Goal: Task Accomplishment & Management: Use online tool/utility

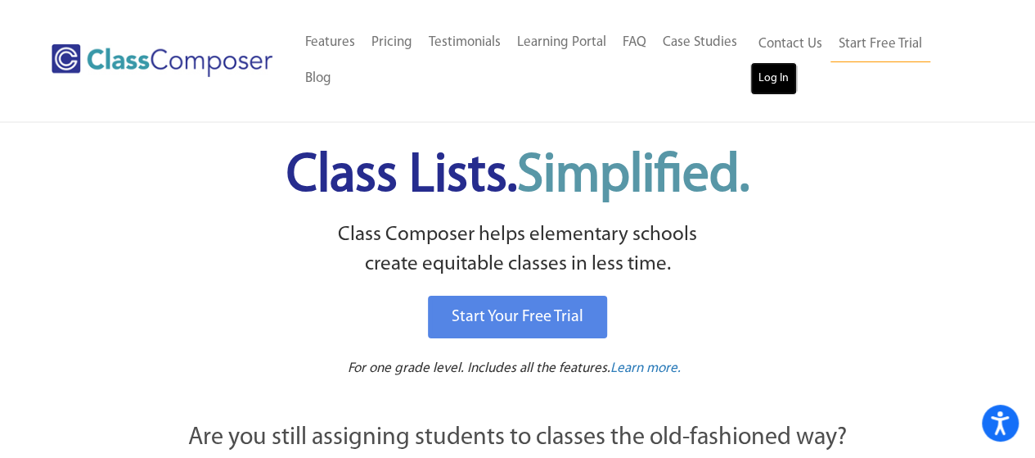
click at [790, 83] on link "Log In" at bounding box center [774, 78] width 47 height 33
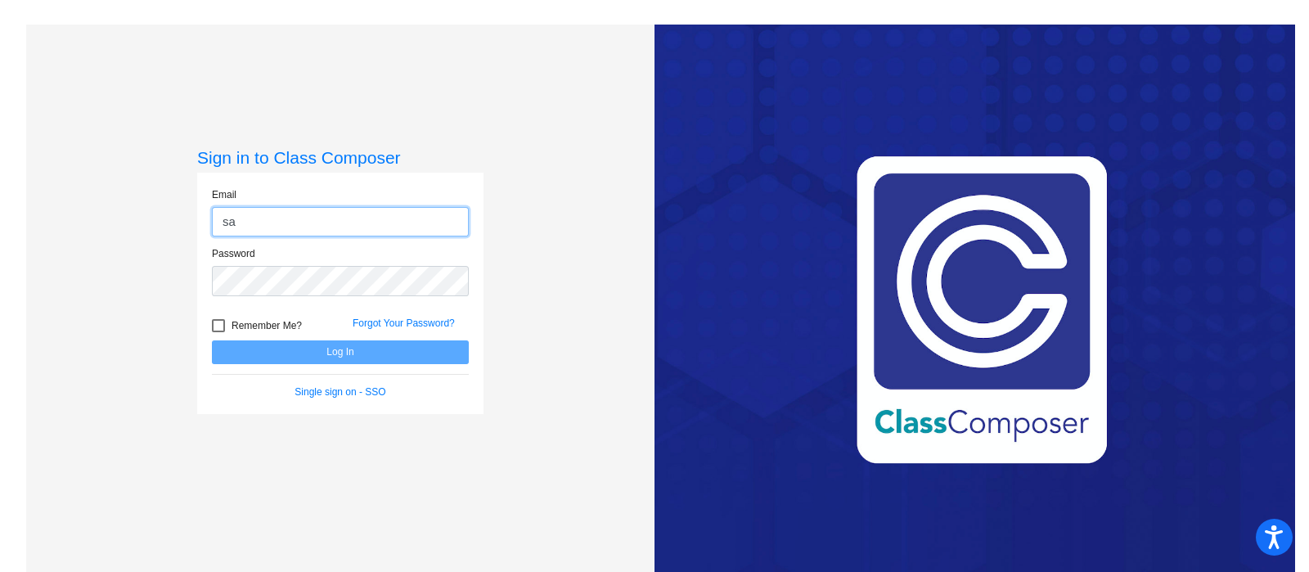
type input "[EMAIL_ADDRESS][DOMAIN_NAME]"
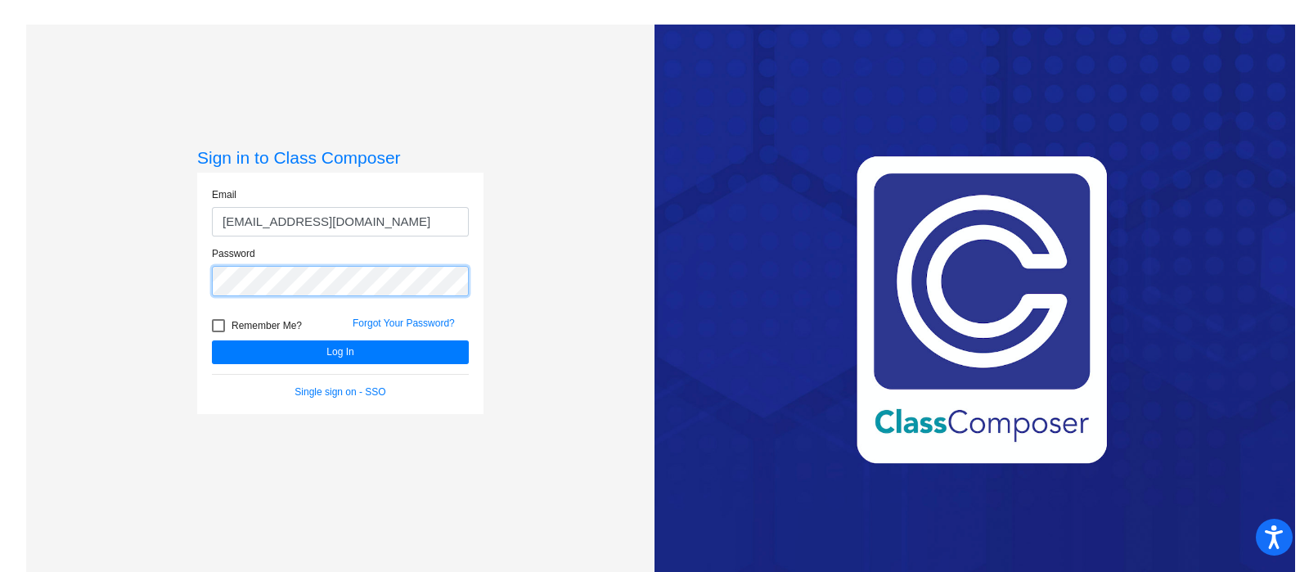
click at [212, 340] on button "Log In" at bounding box center [340, 352] width 257 height 24
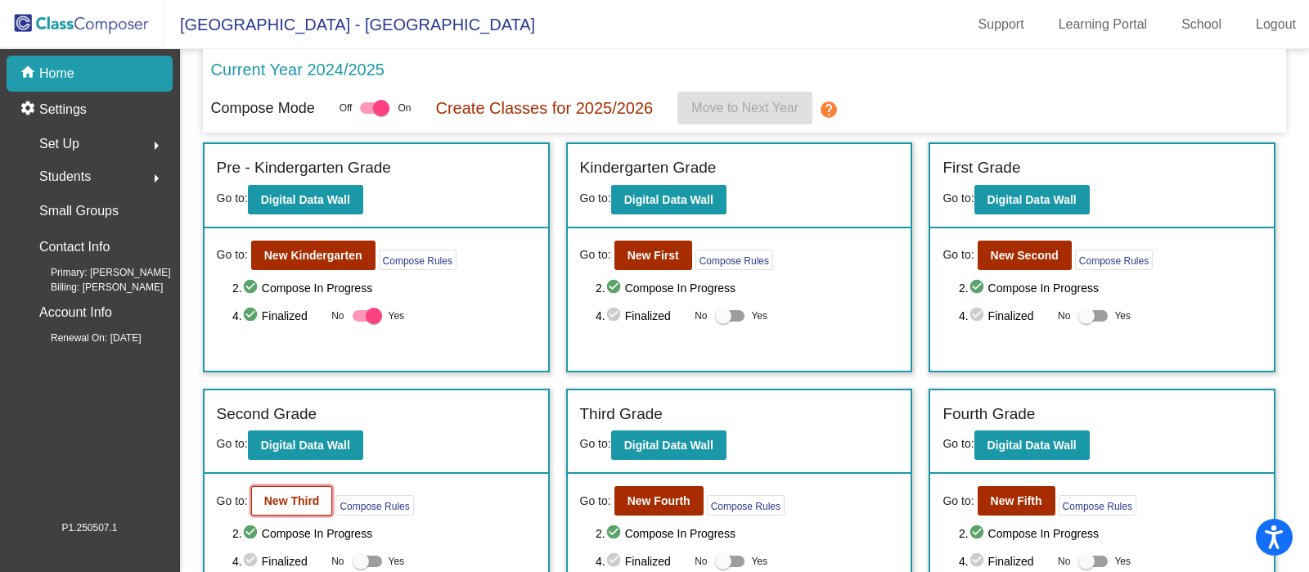
click at [318, 499] on b "New Third" at bounding box center [292, 500] width 56 height 13
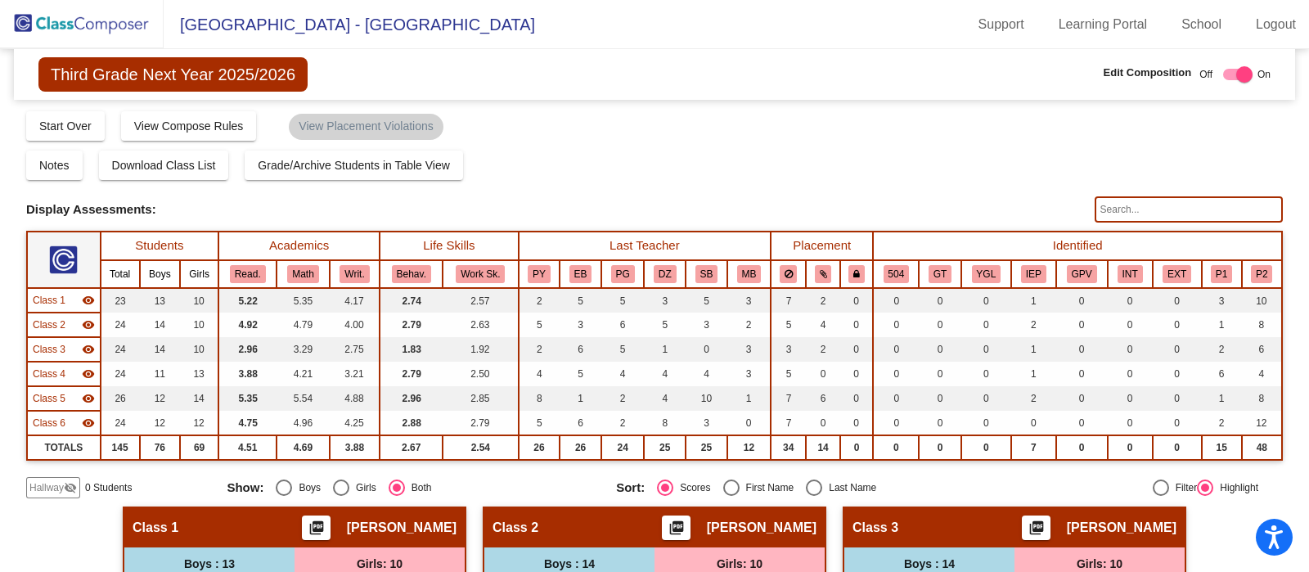
click at [1125, 204] on input "text" at bounding box center [1189, 209] width 188 height 26
click at [1217, 210] on input "[PERSON_NAME]" at bounding box center [1189, 209] width 188 height 26
type input "a"
type input "t"
click at [62, 16] on img at bounding box center [82, 24] width 164 height 48
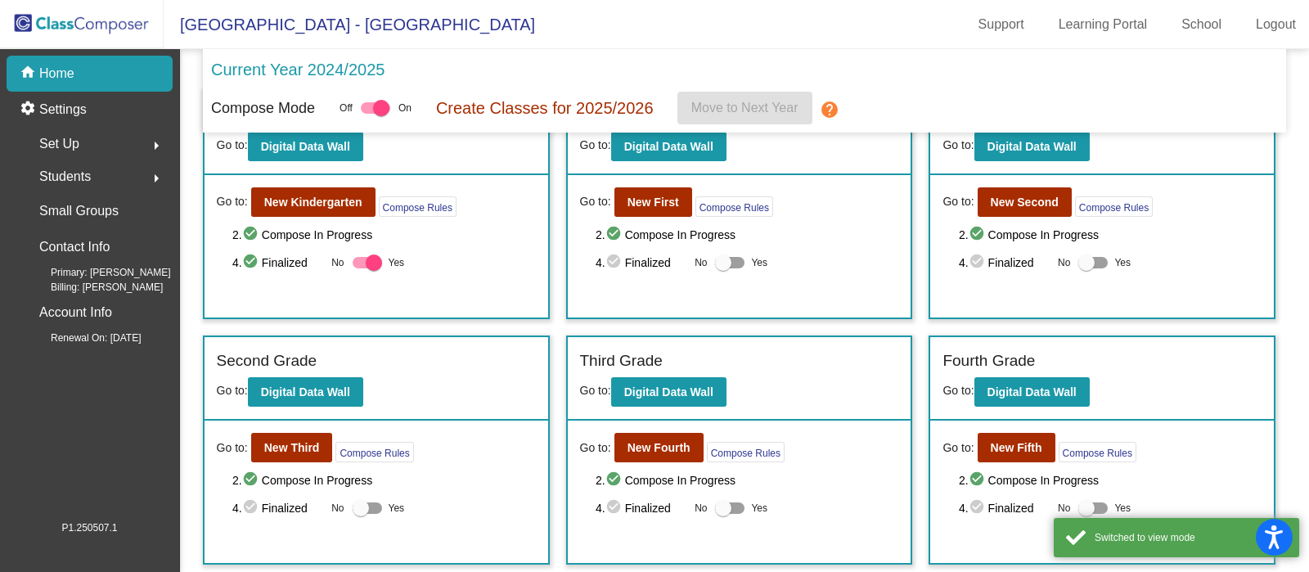
scroll to position [146, 0]
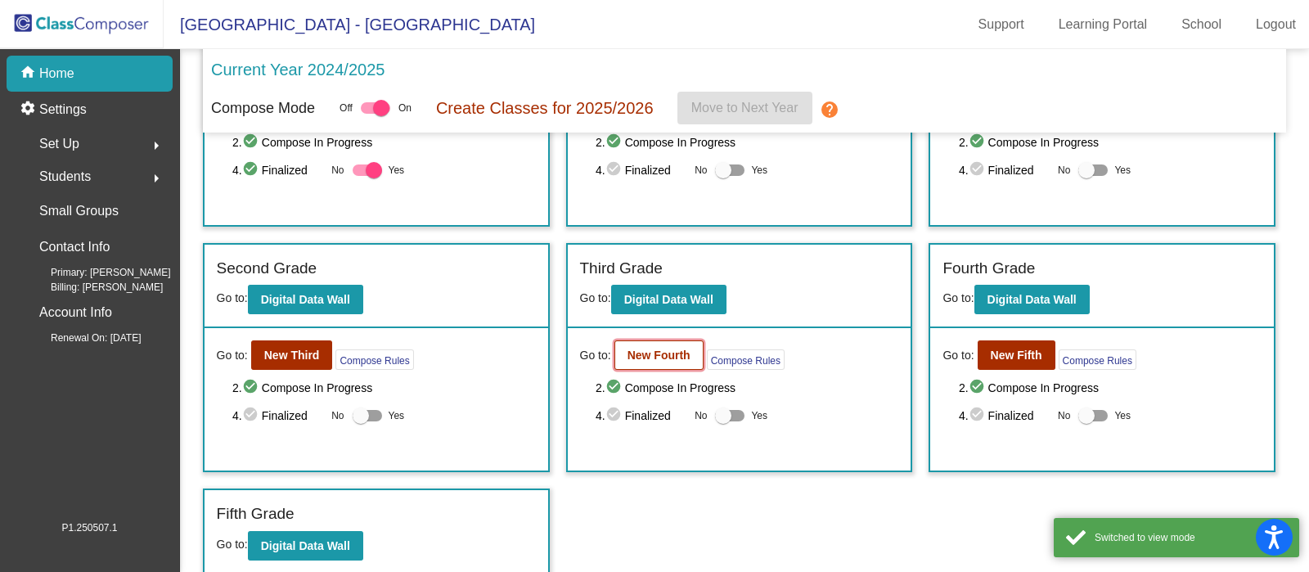
click at [686, 355] on b "New Fourth" at bounding box center [659, 355] width 63 height 13
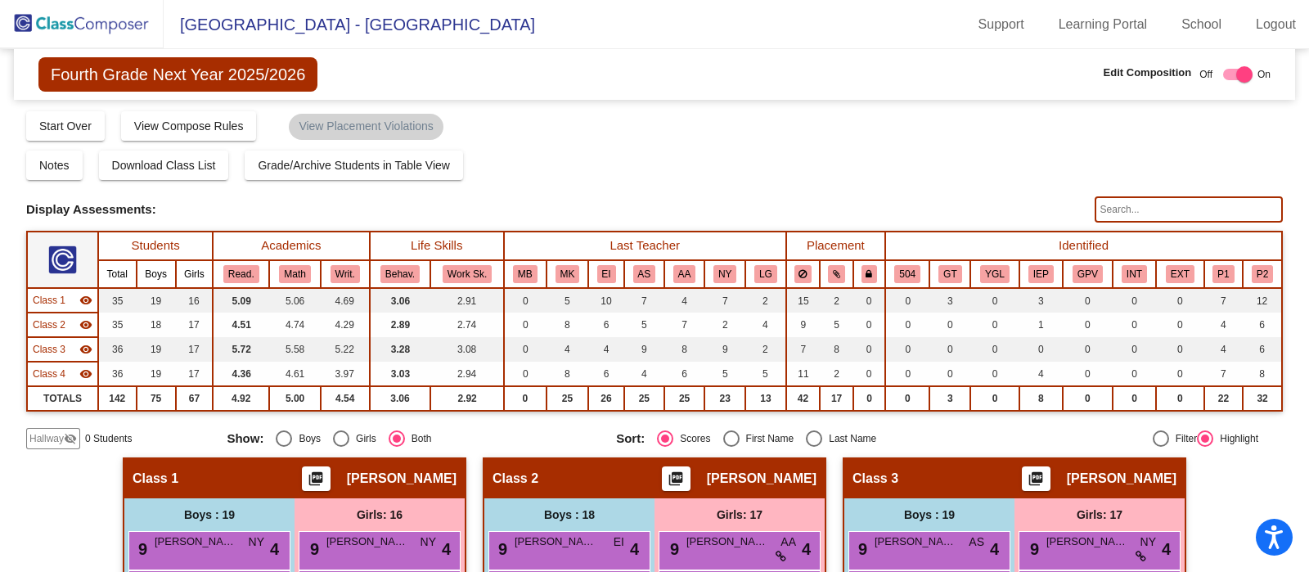
click at [1178, 202] on input "text" at bounding box center [1189, 209] width 188 height 26
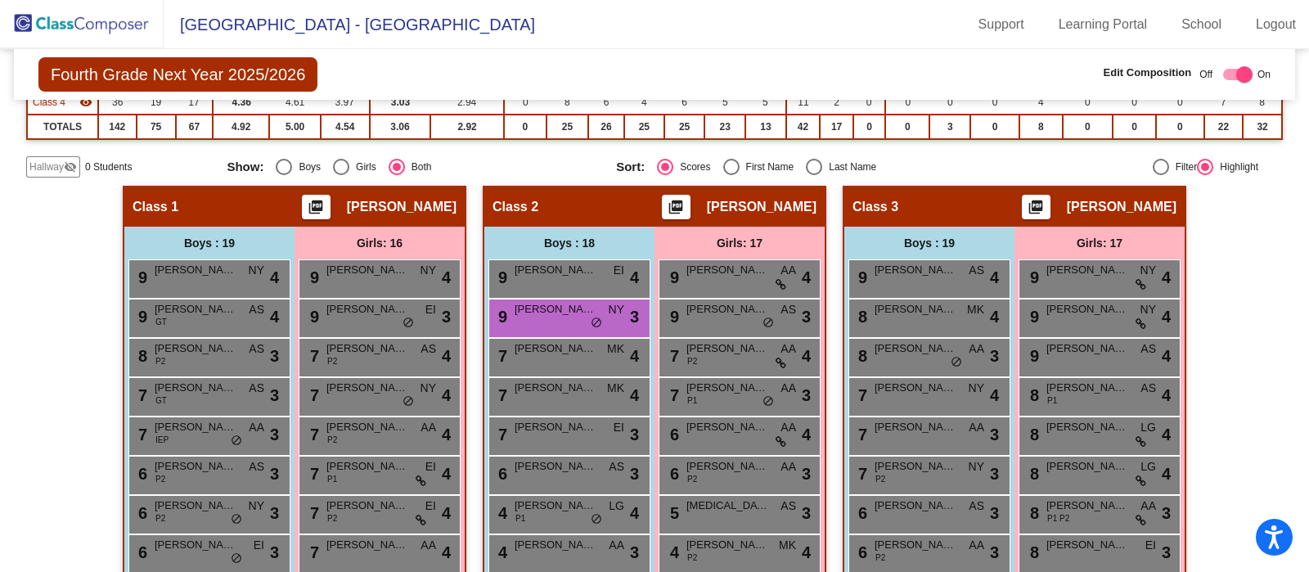
scroll to position [250, 0]
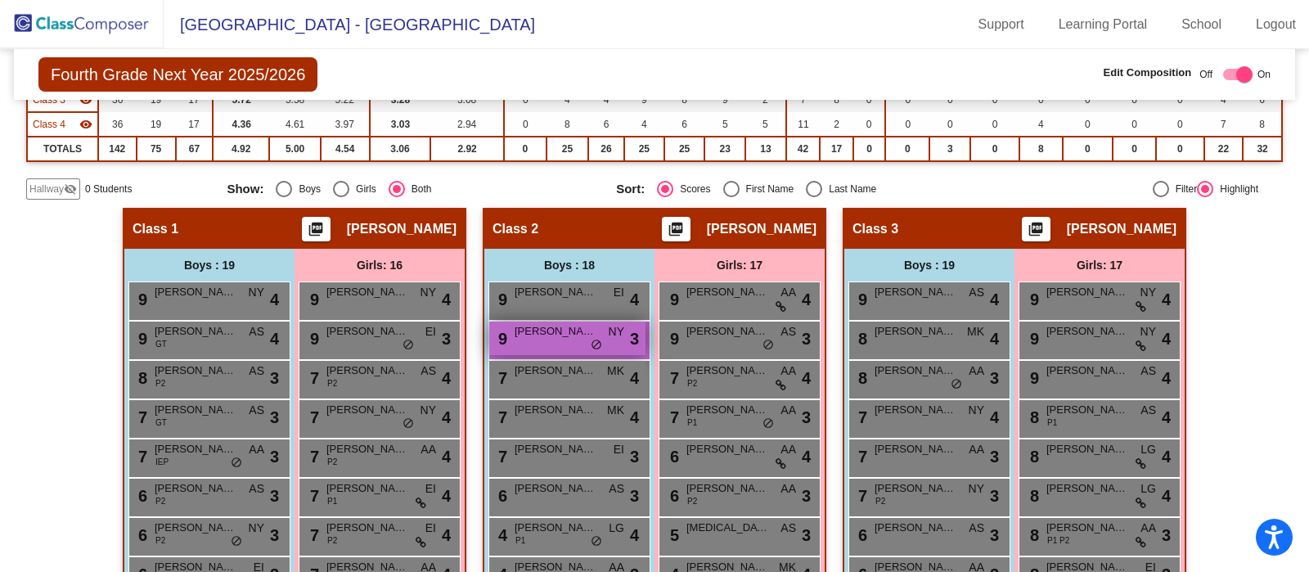
type input "[PERSON_NAME]"
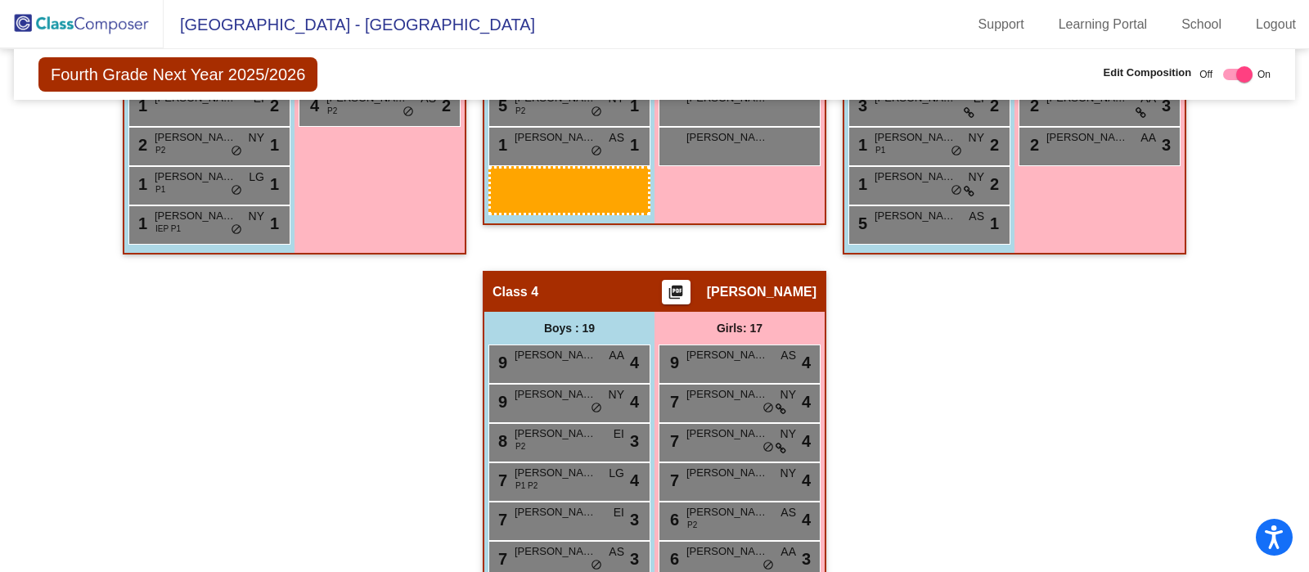
scroll to position [1033, 0]
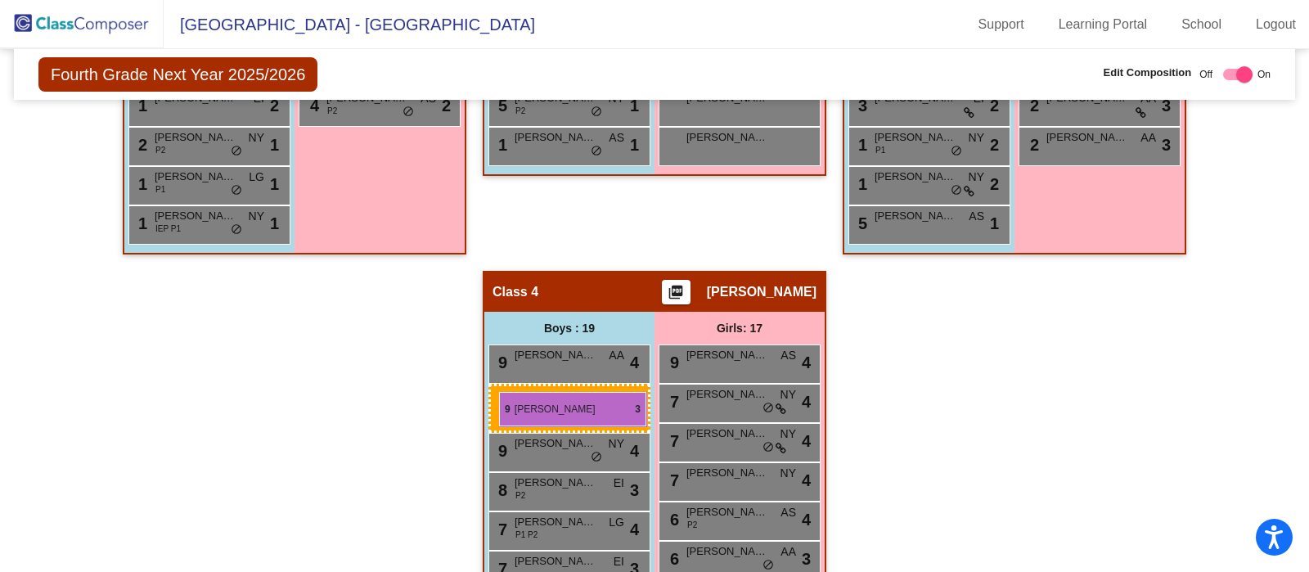
drag, startPoint x: 575, startPoint y: 327, endPoint x: 499, endPoint y: 392, distance: 99.2
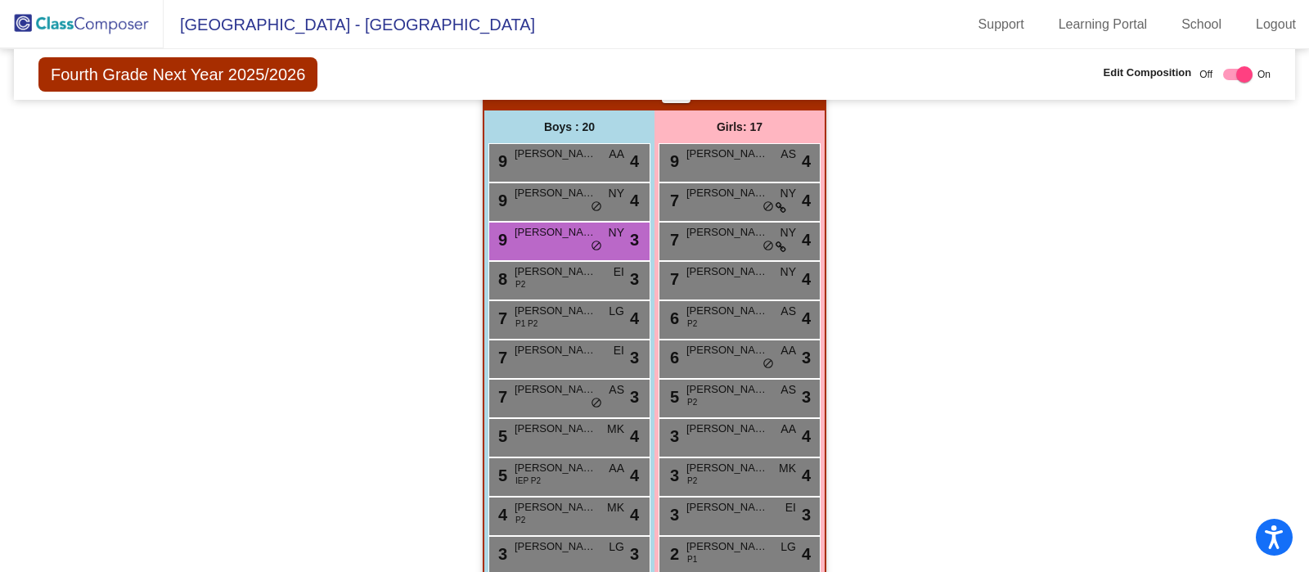
scroll to position [1239, 0]
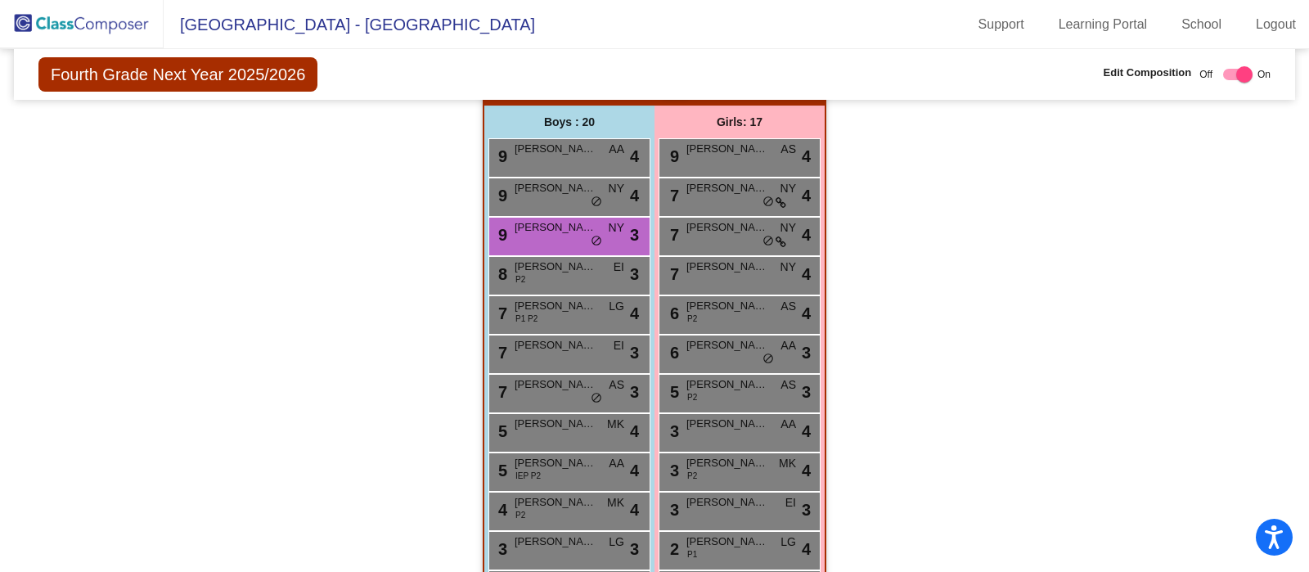
click at [1171, 347] on div "Hallway - Hallway Class picture_as_pdf Add Student First Name Last Name Student…" at bounding box center [654, 84] width 1257 height 1732
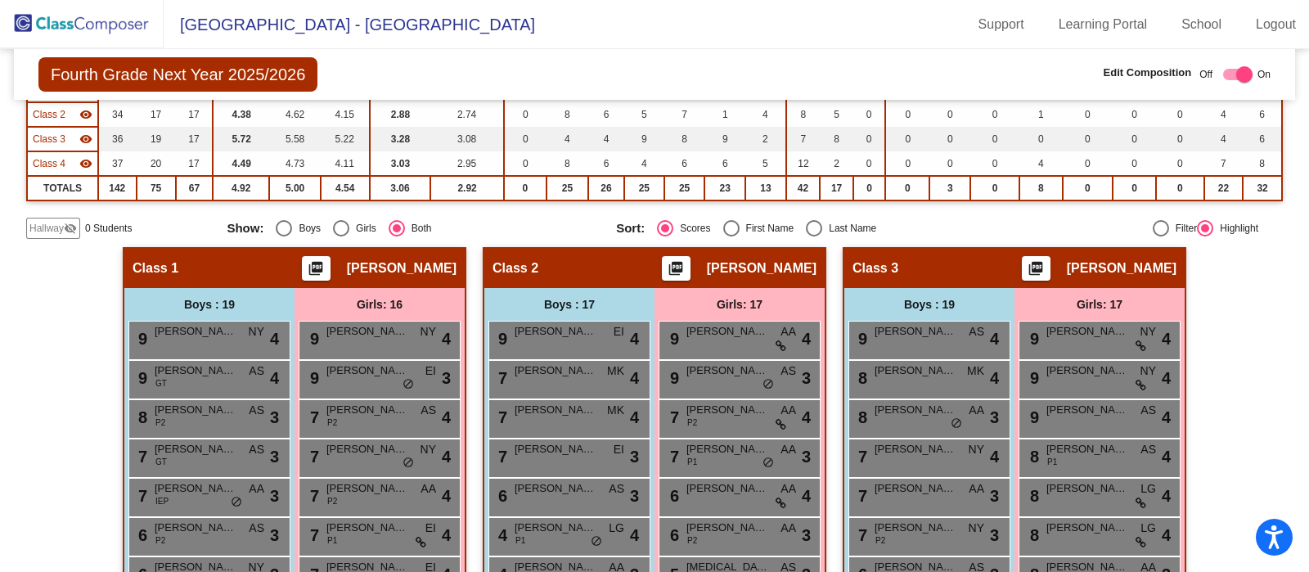
scroll to position [0, 0]
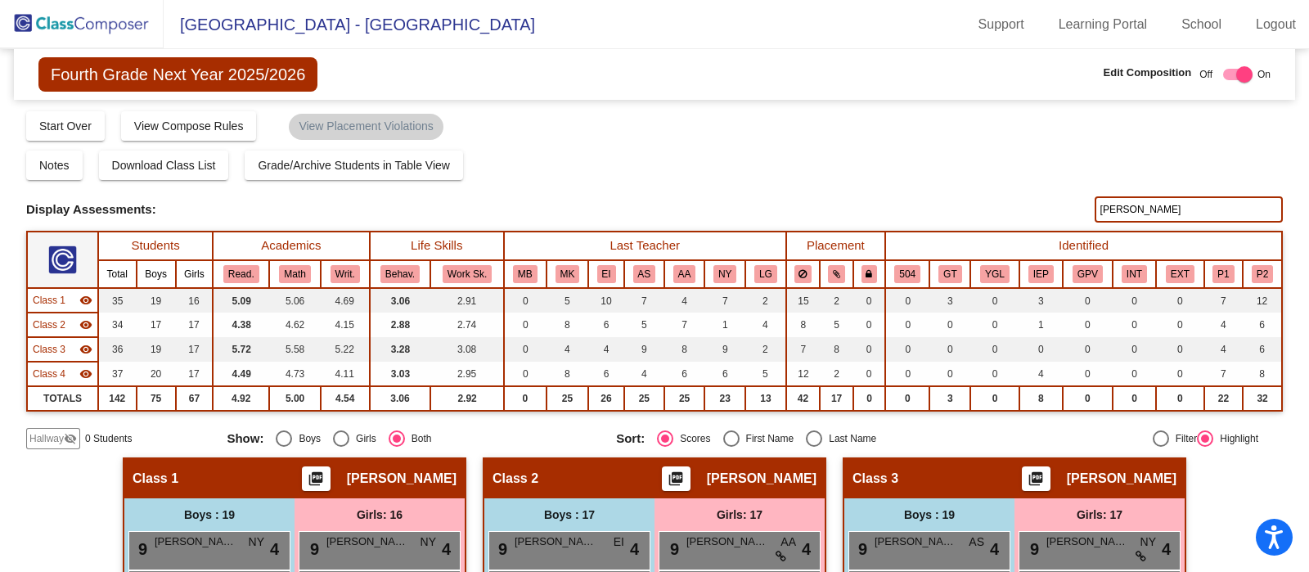
click at [76, 29] on img at bounding box center [82, 24] width 164 height 48
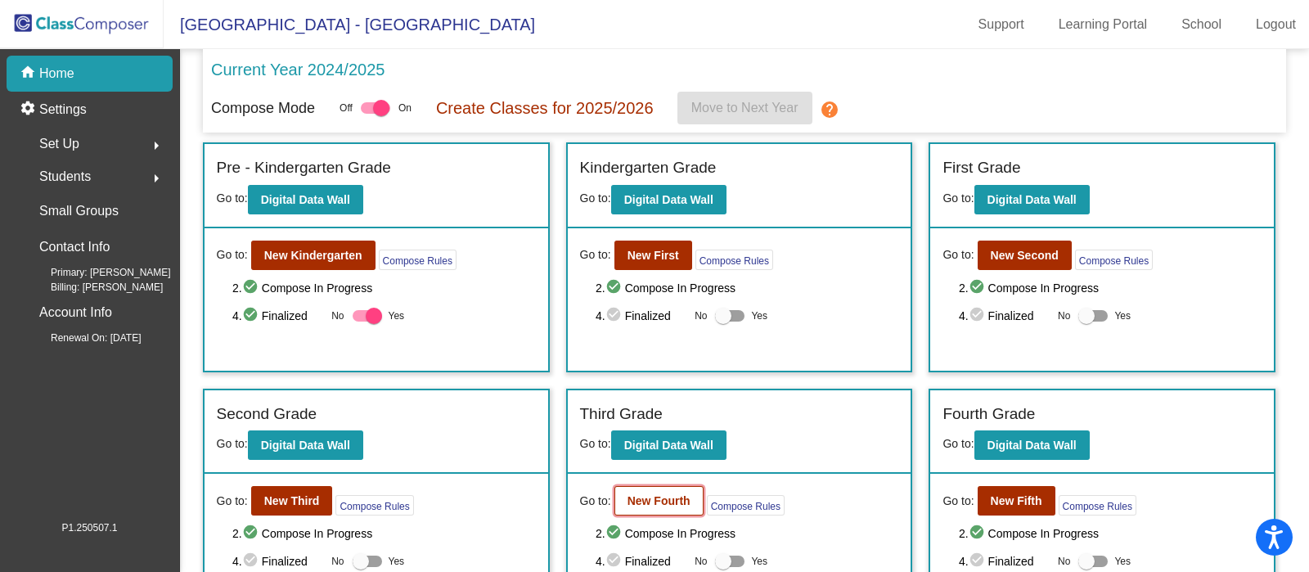
click at [651, 499] on b "New Fourth" at bounding box center [659, 500] width 63 height 13
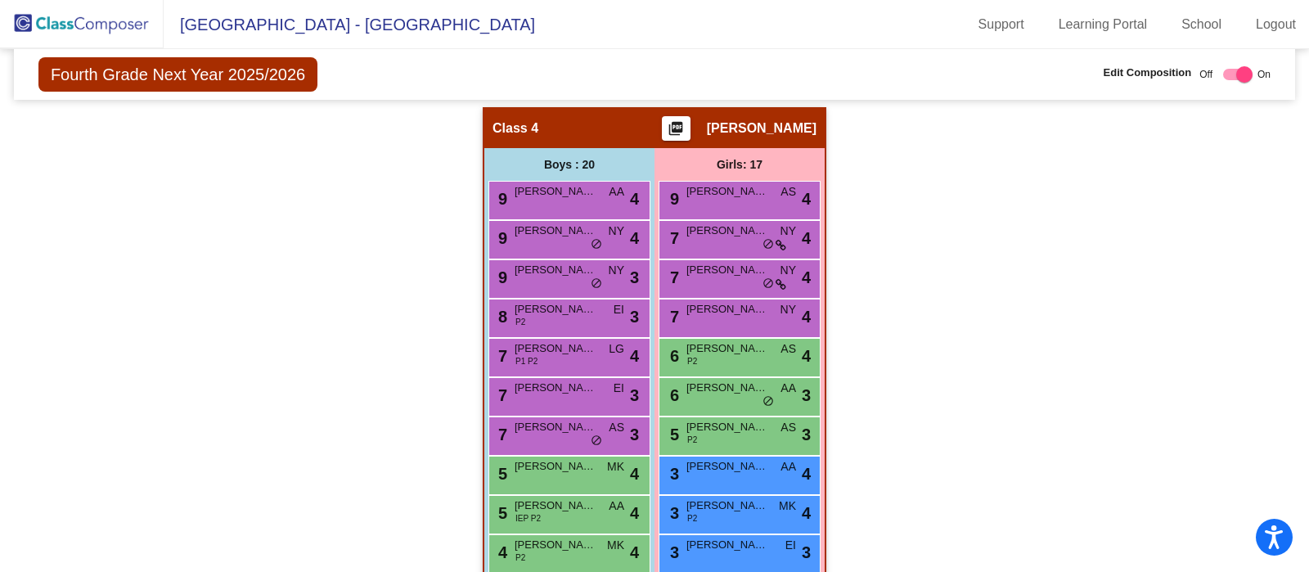
scroll to position [1196, 0]
click at [546, 394] on div "7 [PERSON_NAME] EI lock do_not_disturb_alt 3" at bounding box center [567, 396] width 156 height 34
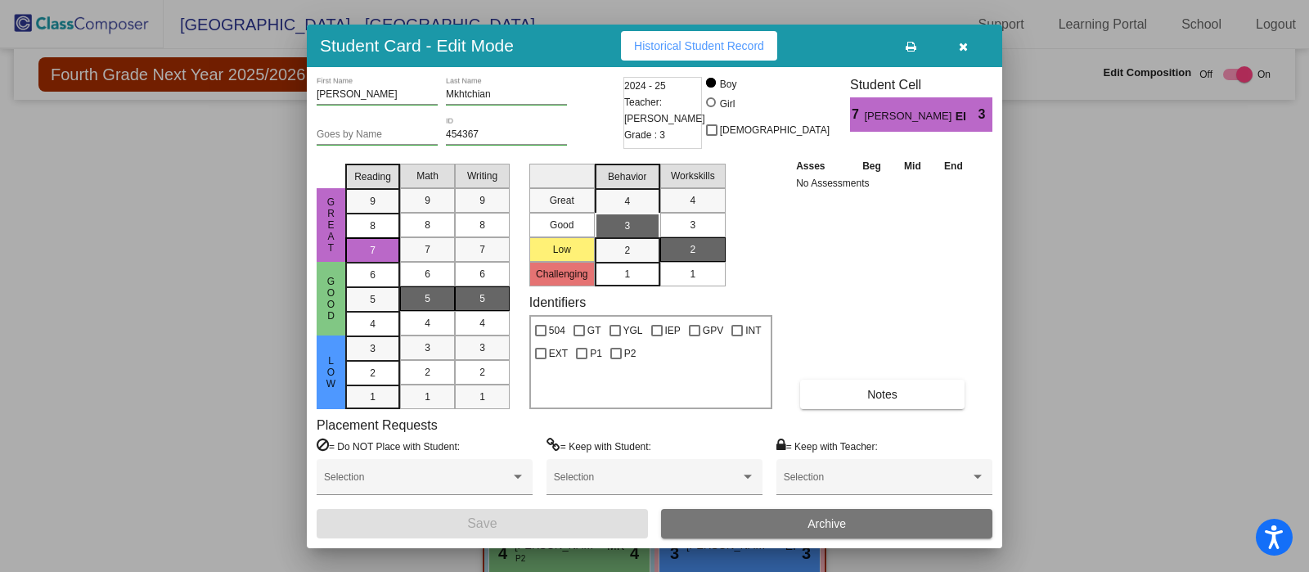
click at [968, 53] on button "button" at bounding box center [963, 45] width 52 height 29
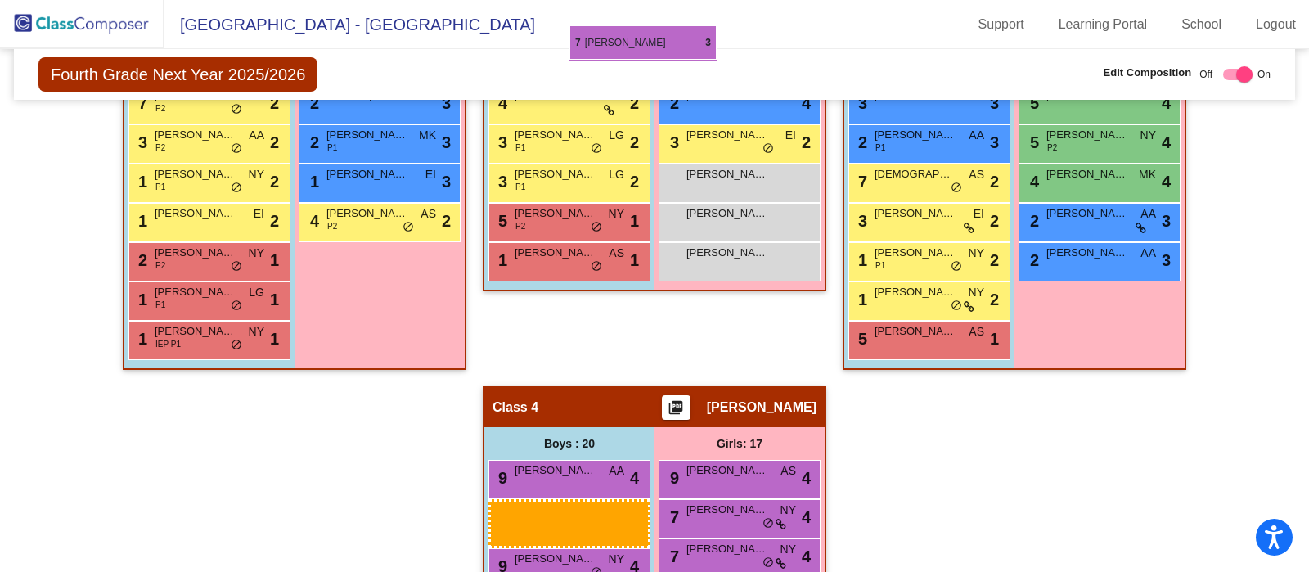
scroll to position [893, 0]
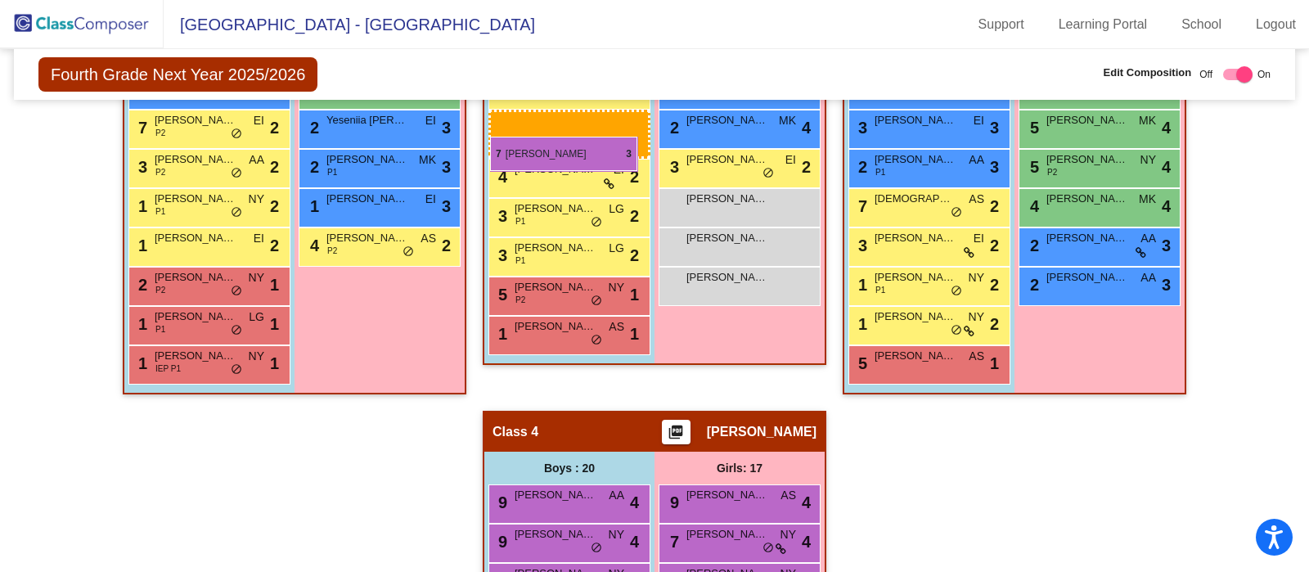
drag, startPoint x: 591, startPoint y: 390, endPoint x: 491, endPoint y: 137, distance: 271.9
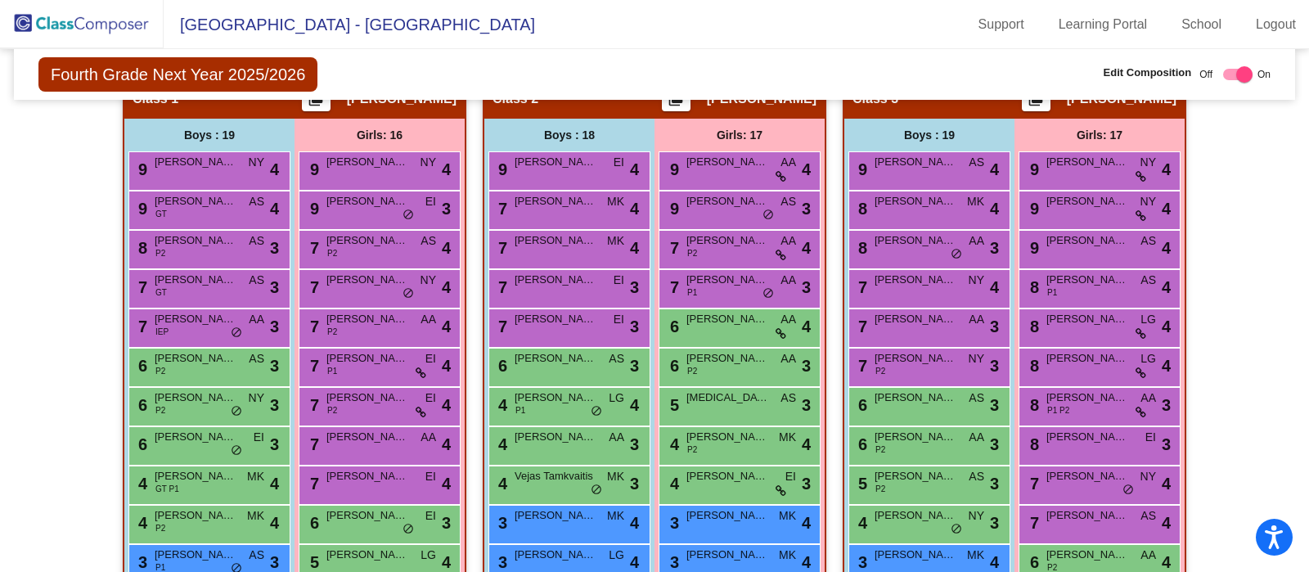
scroll to position [368, 0]
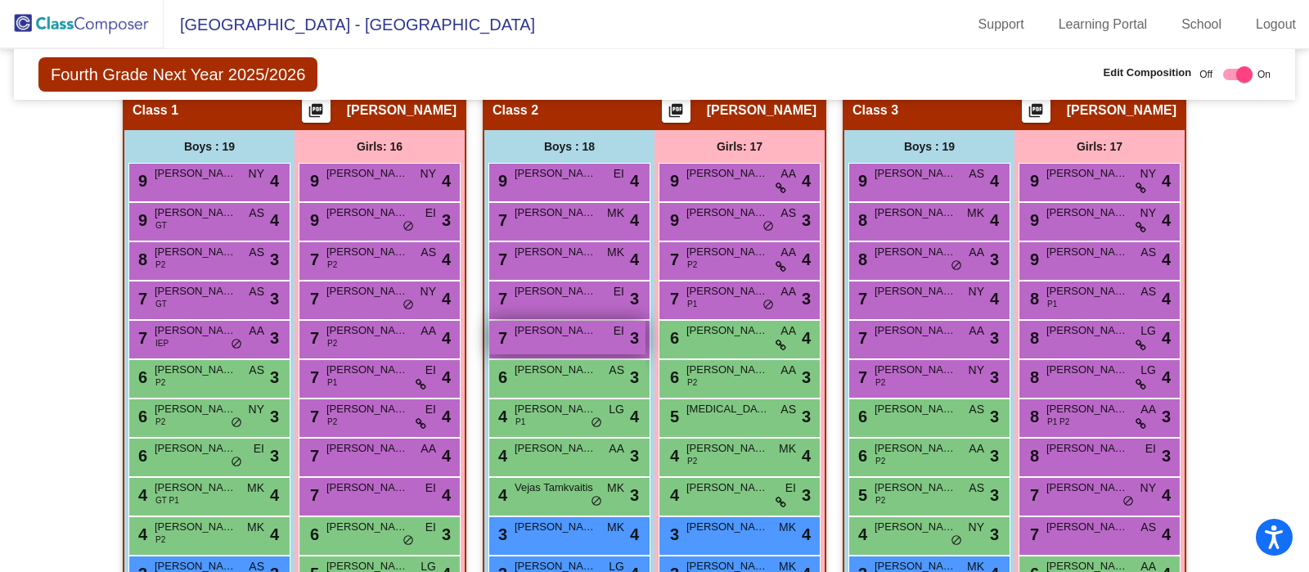
click at [588, 327] on span "[PERSON_NAME]" at bounding box center [556, 330] width 82 height 16
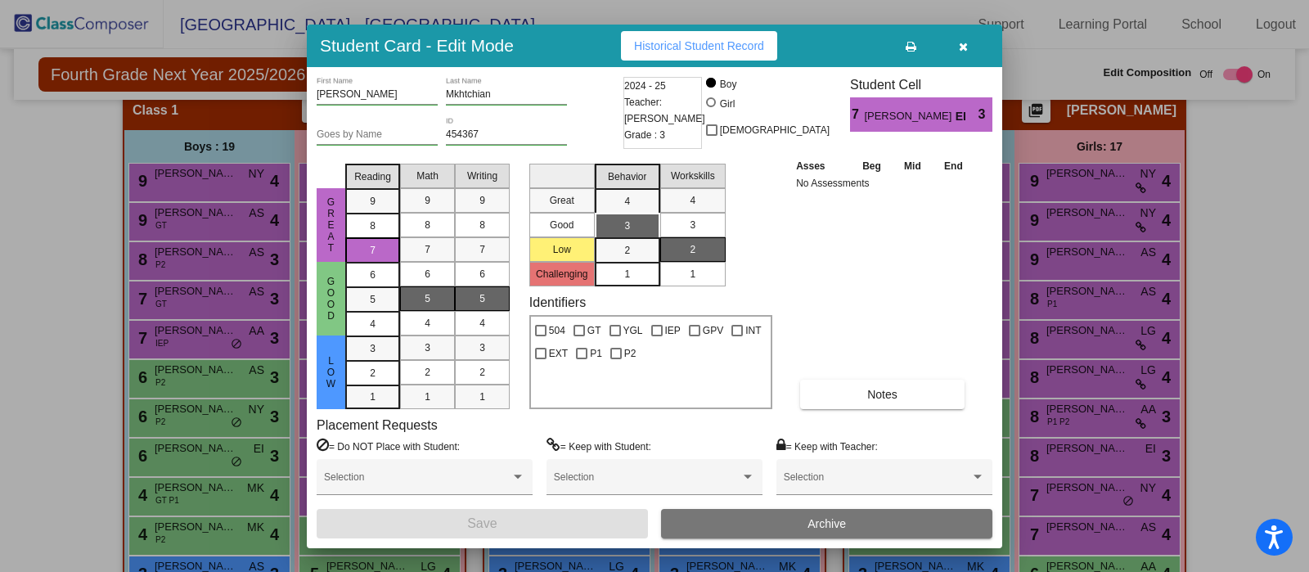
click at [962, 47] on icon "button" at bounding box center [963, 46] width 9 height 11
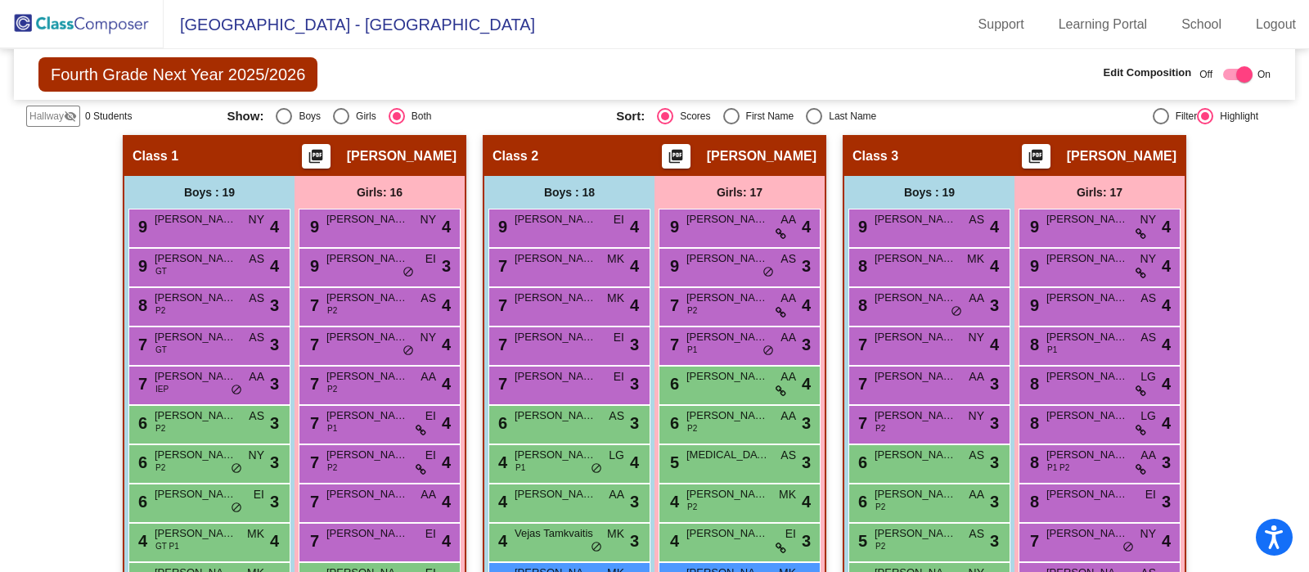
scroll to position [311, 0]
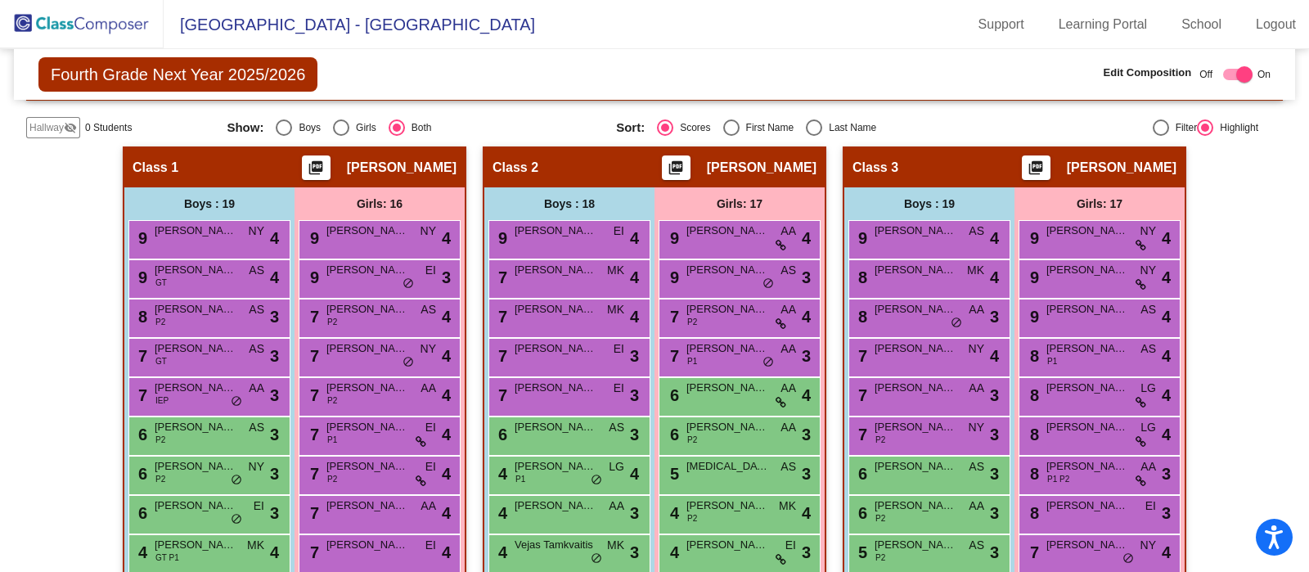
click at [102, 25] on img at bounding box center [82, 24] width 164 height 48
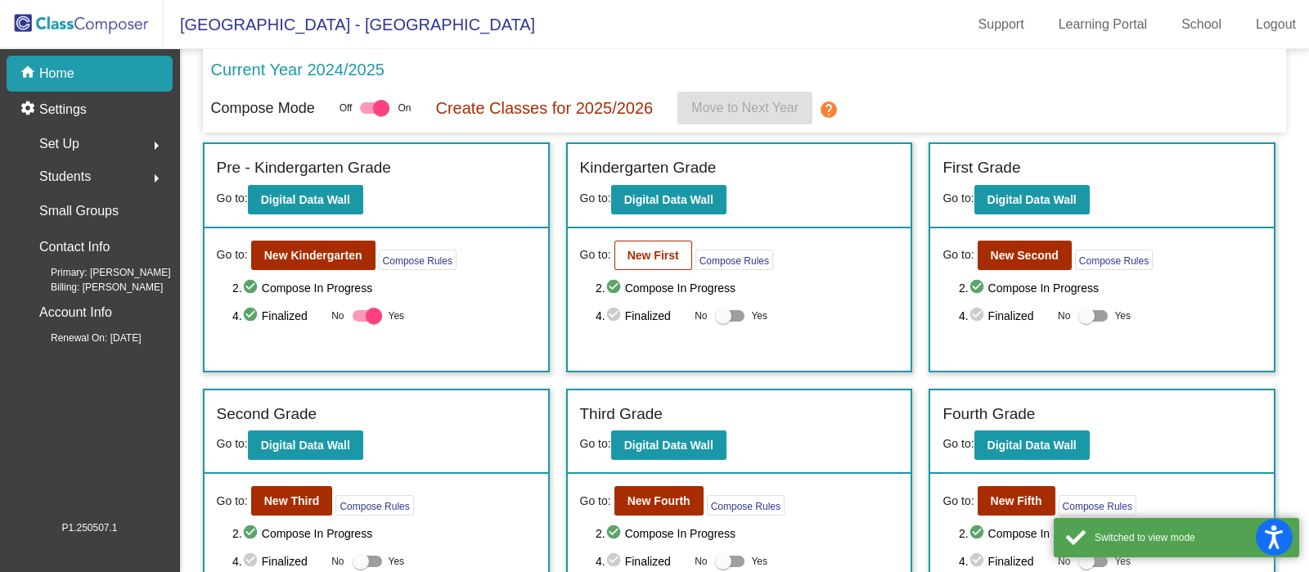
click at [655, 255] on b "New First" at bounding box center [654, 255] width 52 height 13
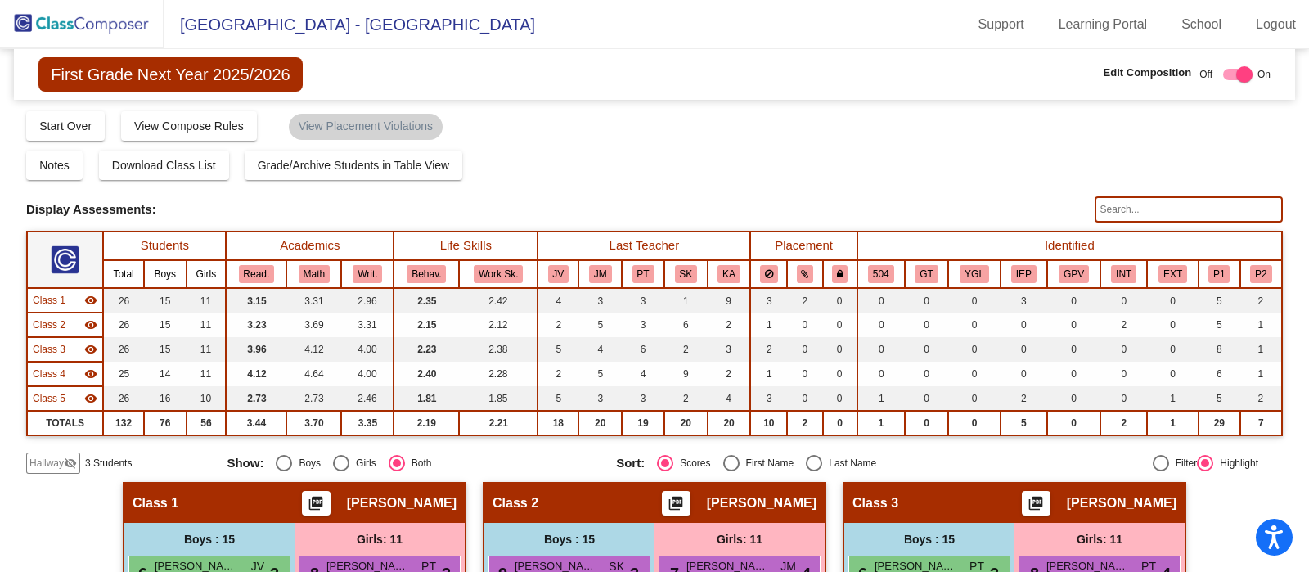
click at [1183, 208] on input "text" at bounding box center [1189, 209] width 188 height 26
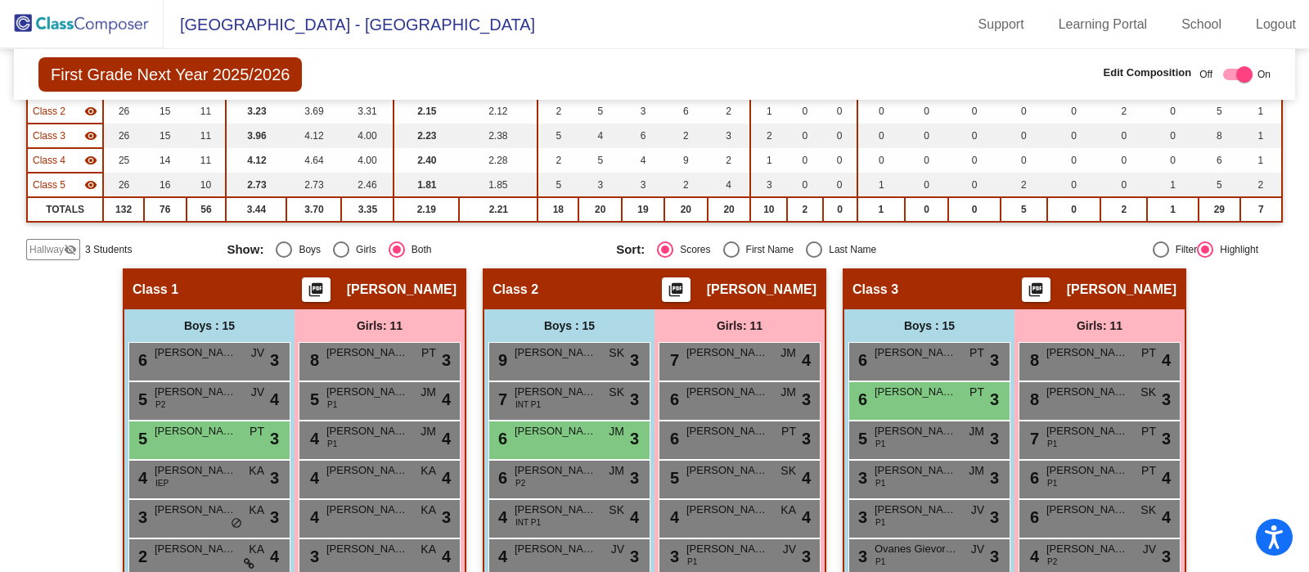
scroll to position [208, 0]
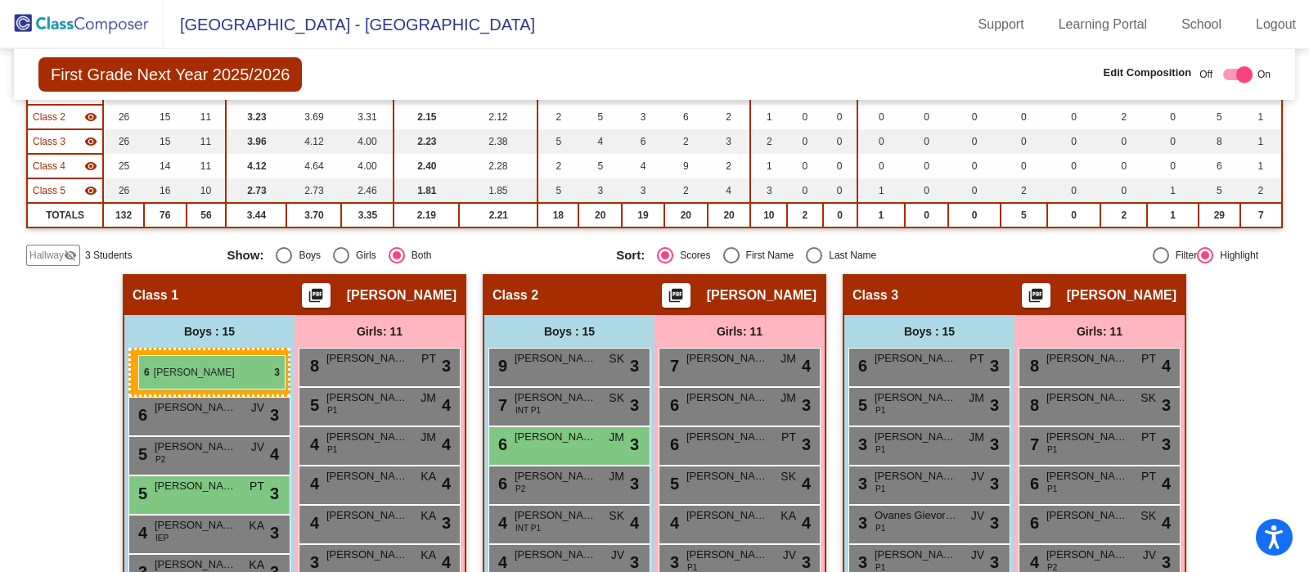
drag, startPoint x: 957, startPoint y: 398, endPoint x: 138, endPoint y: 355, distance: 819.5
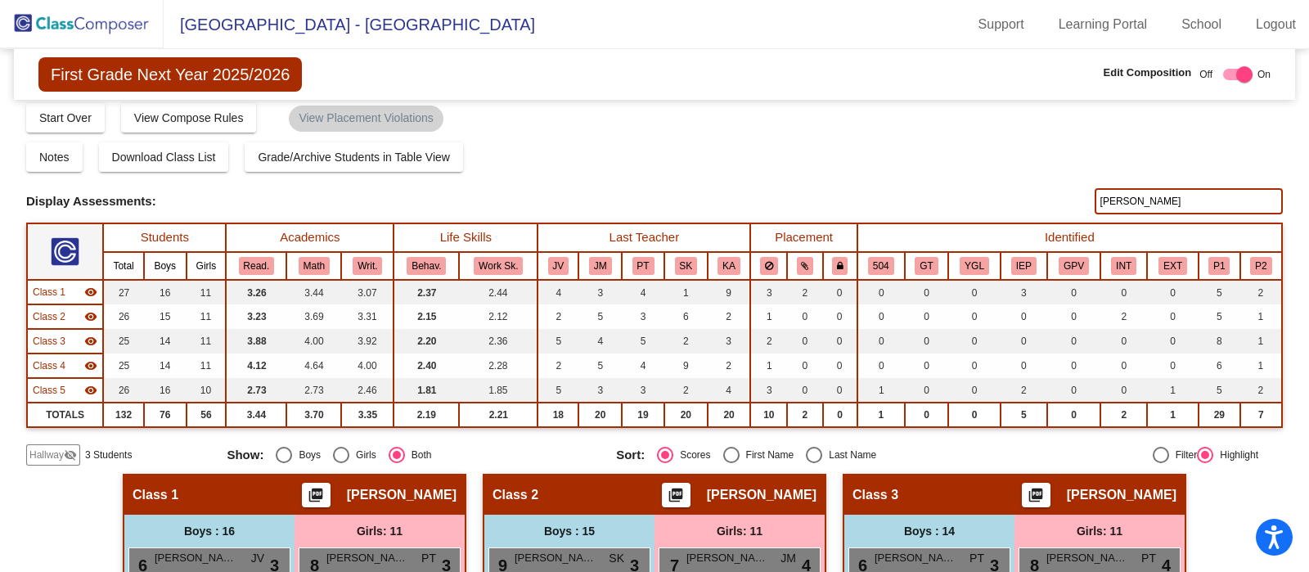
scroll to position [7, 0]
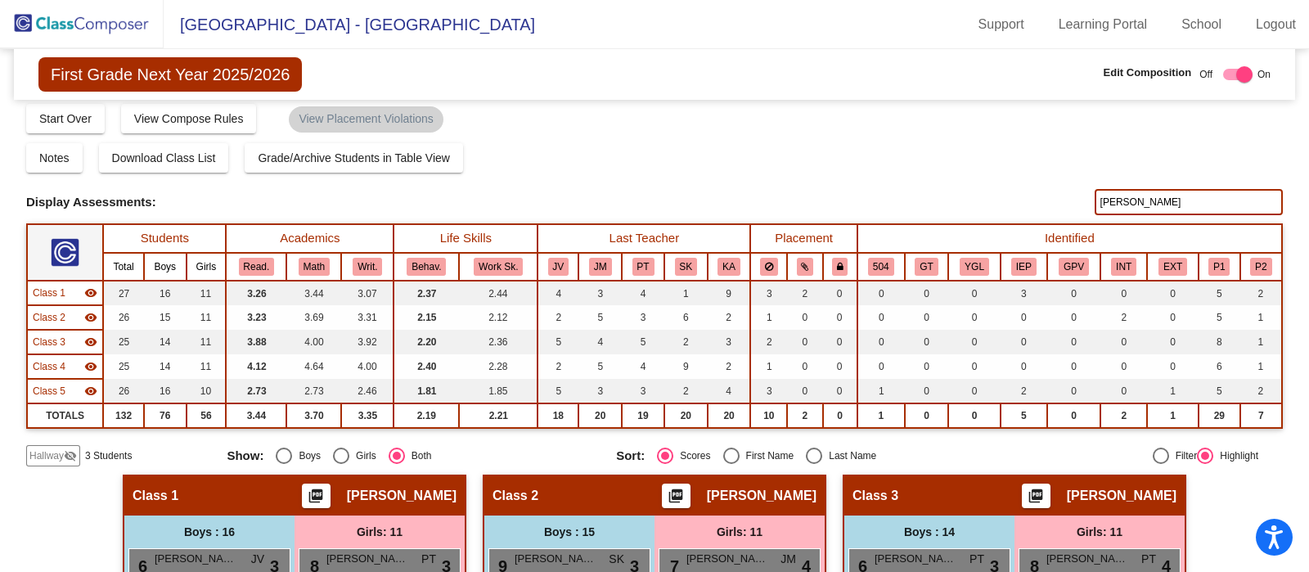
click at [1201, 201] on input "[PERSON_NAME]" at bounding box center [1189, 202] width 188 height 26
type input "a"
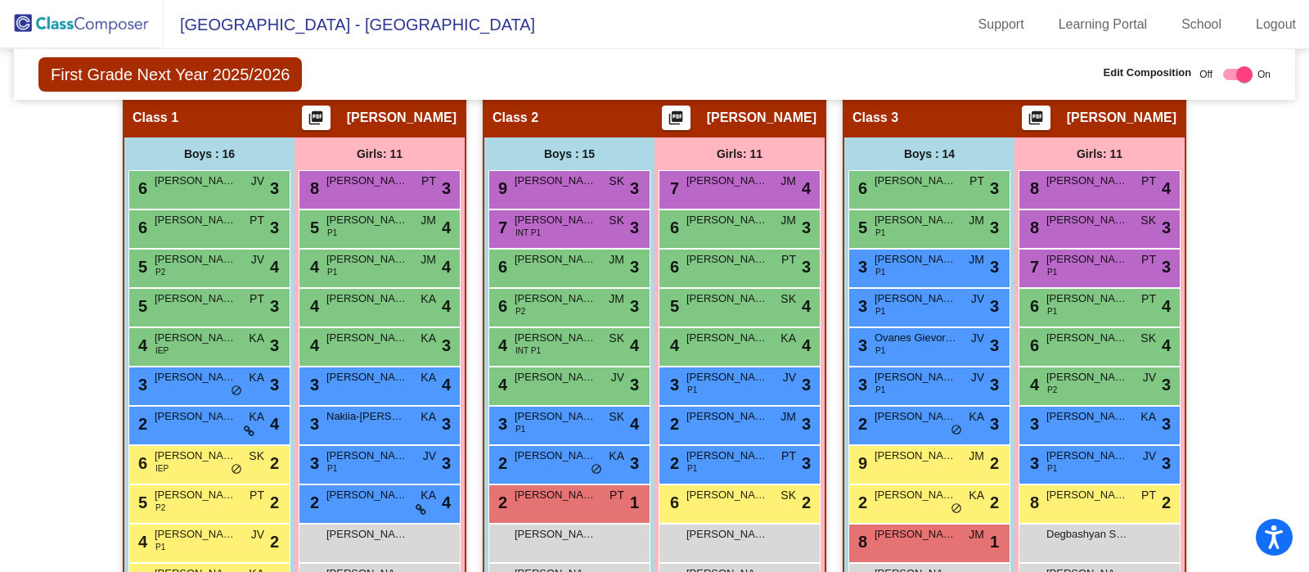
scroll to position [390, 0]
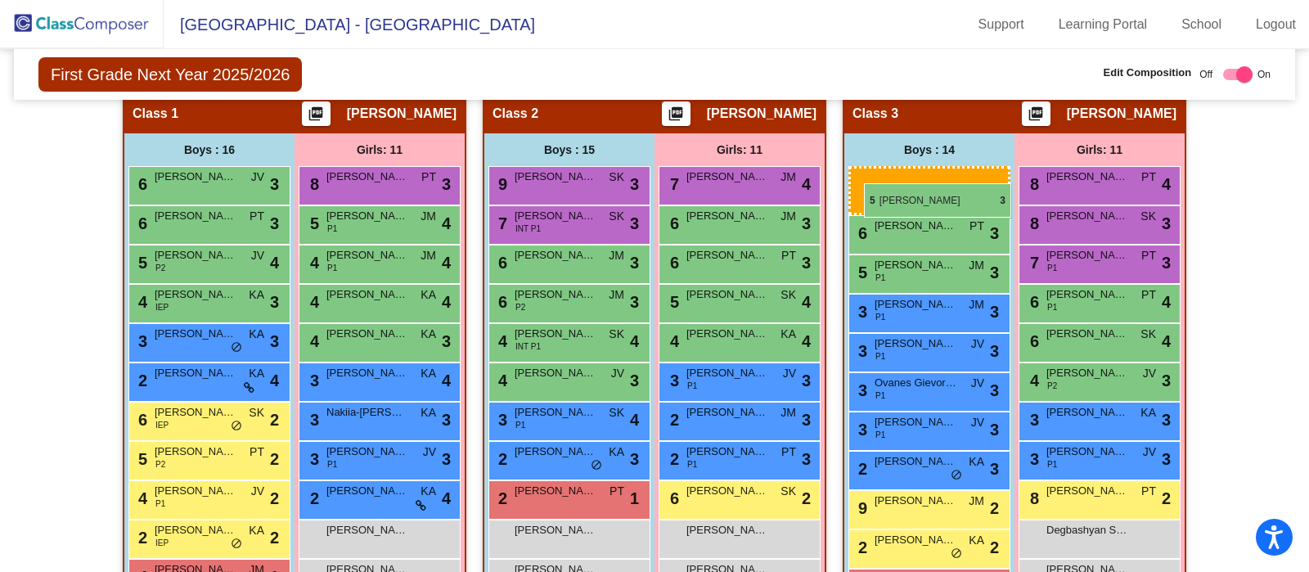
drag, startPoint x: 180, startPoint y: 304, endPoint x: 864, endPoint y: 183, distance: 694.9
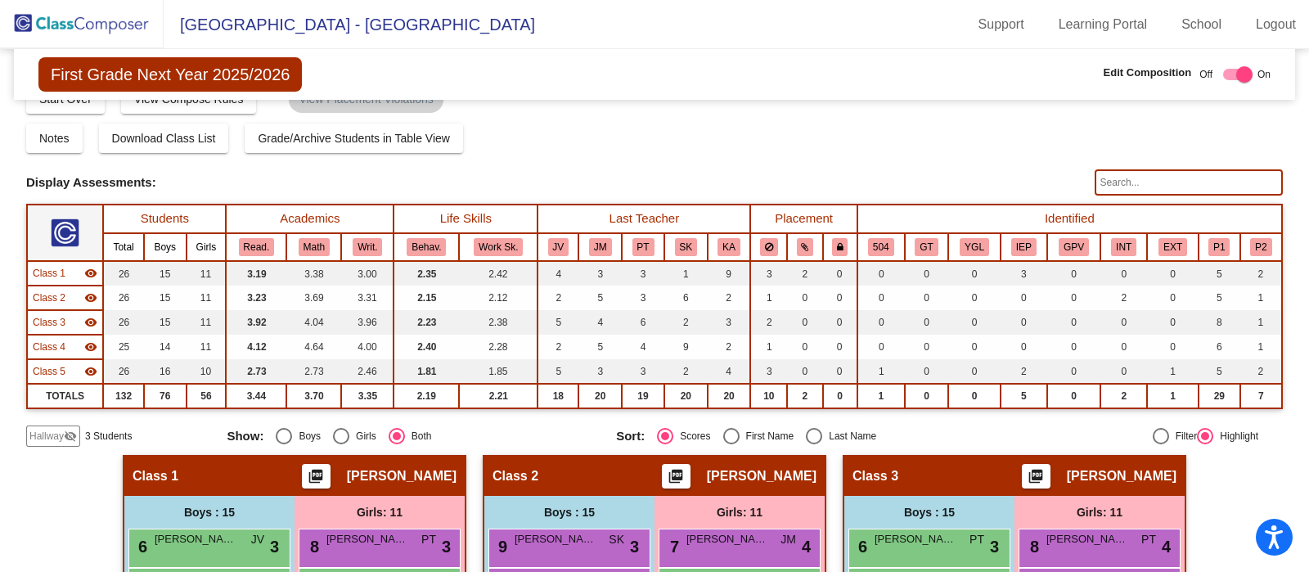
scroll to position [0, 0]
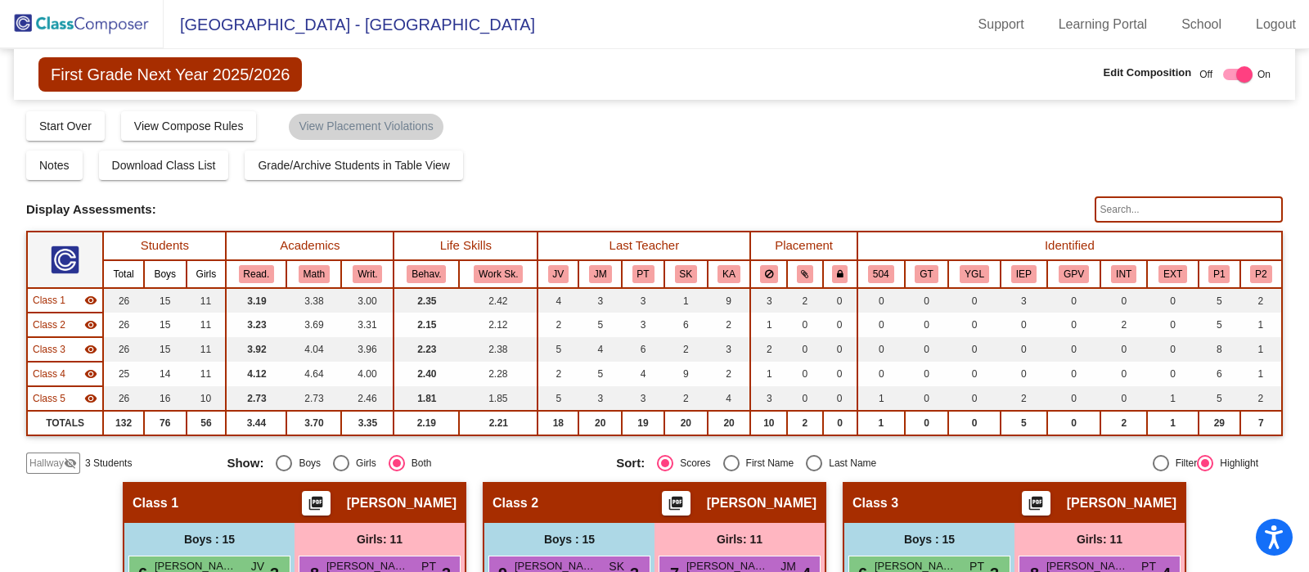
click at [1185, 210] on input "text" at bounding box center [1189, 209] width 188 height 26
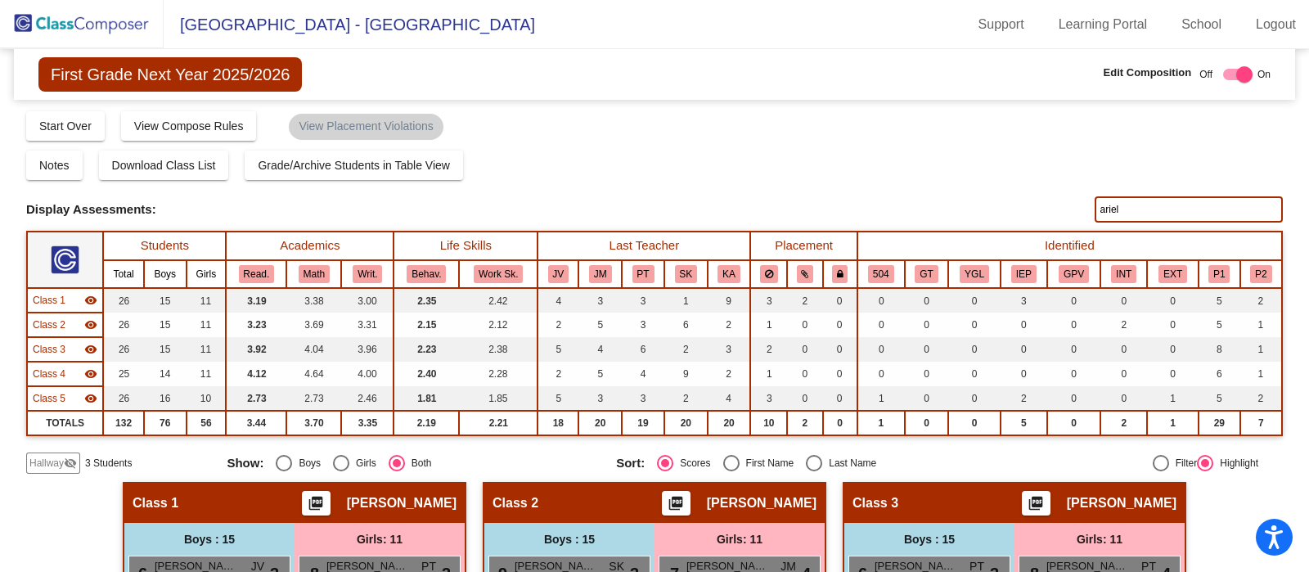
click at [1224, 208] on input "ariel" at bounding box center [1189, 209] width 188 height 26
type input "a"
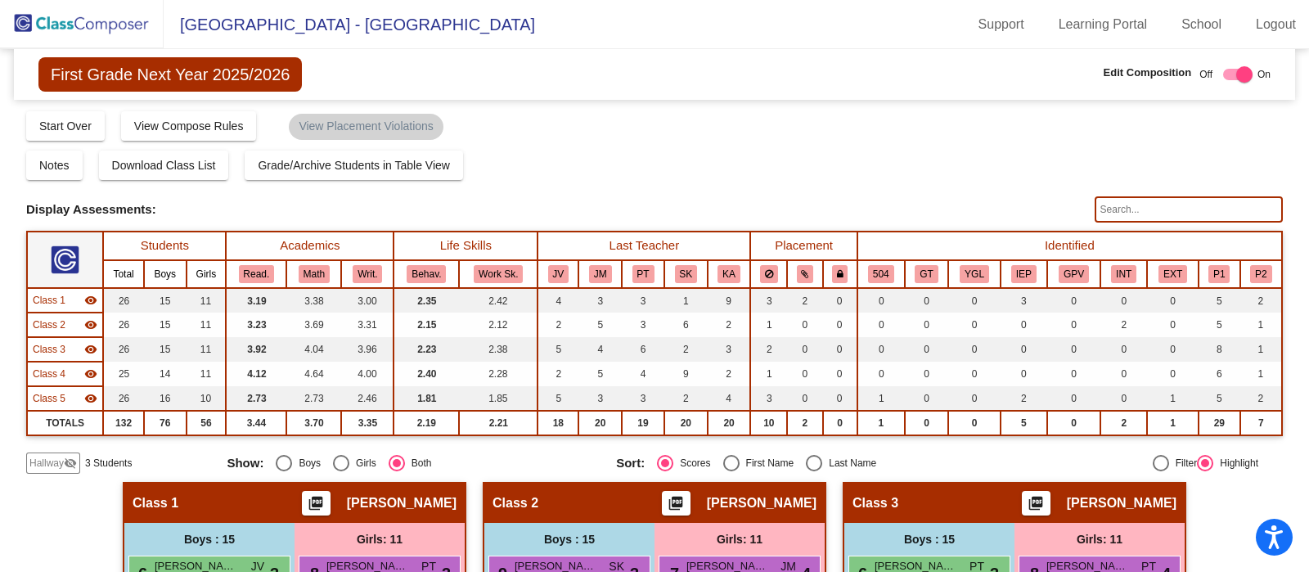
click at [1174, 209] on input "text" at bounding box center [1189, 209] width 188 height 26
click at [102, 21] on img at bounding box center [82, 24] width 164 height 48
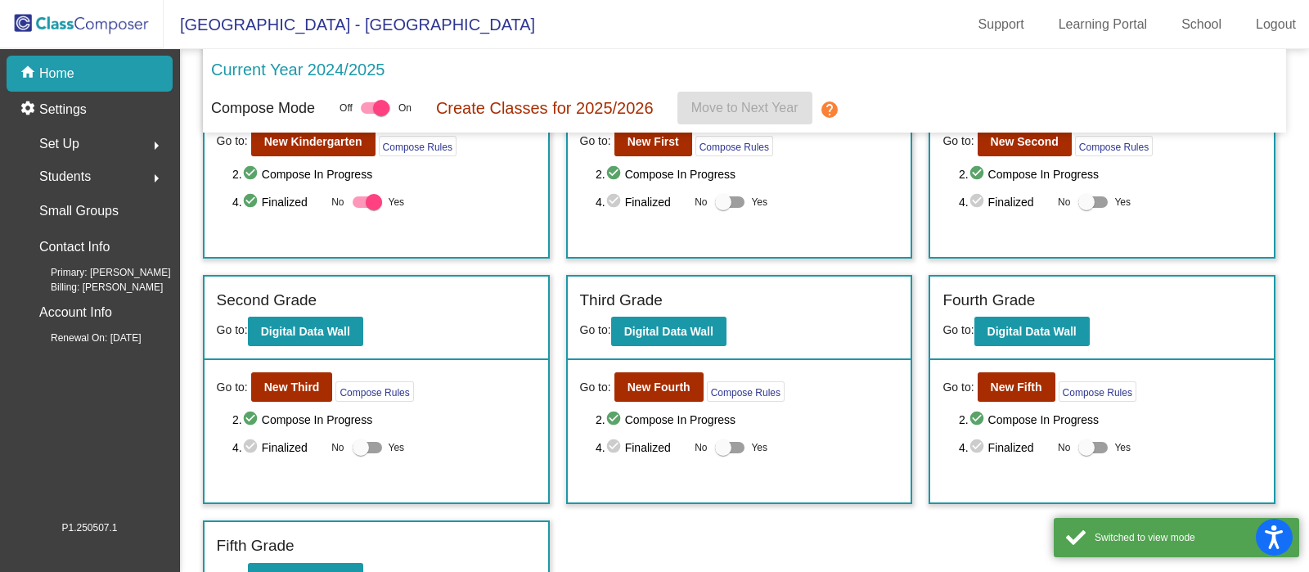
scroll to position [146, 0]
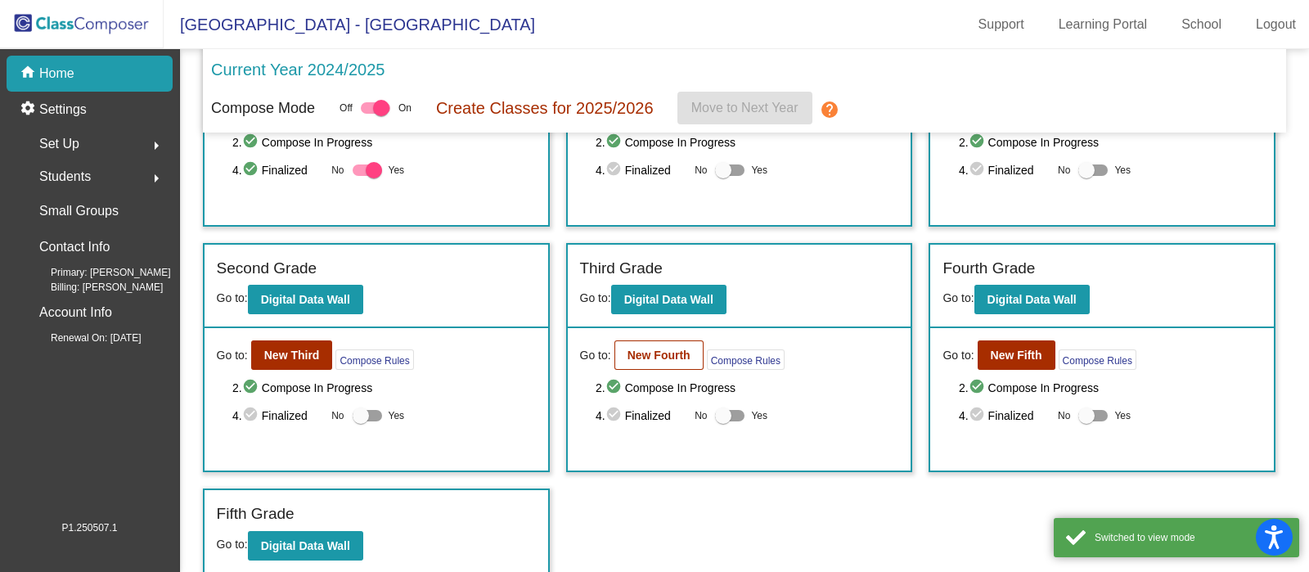
click at [664, 356] on b "New Fourth" at bounding box center [659, 355] width 63 height 13
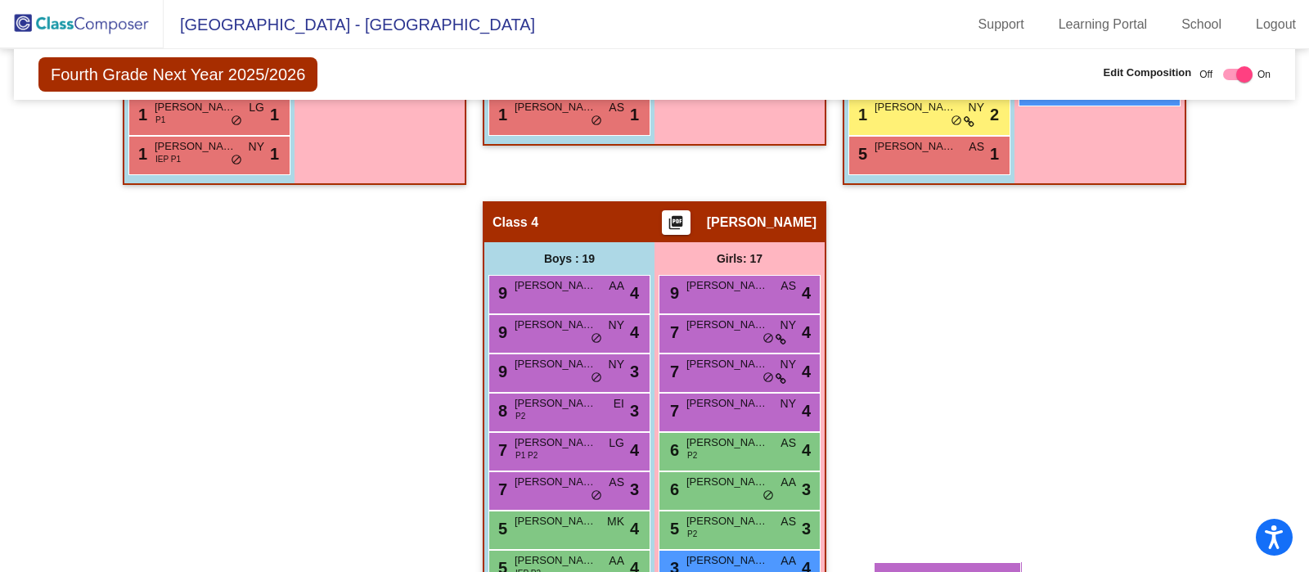
scroll to position [1119, 0]
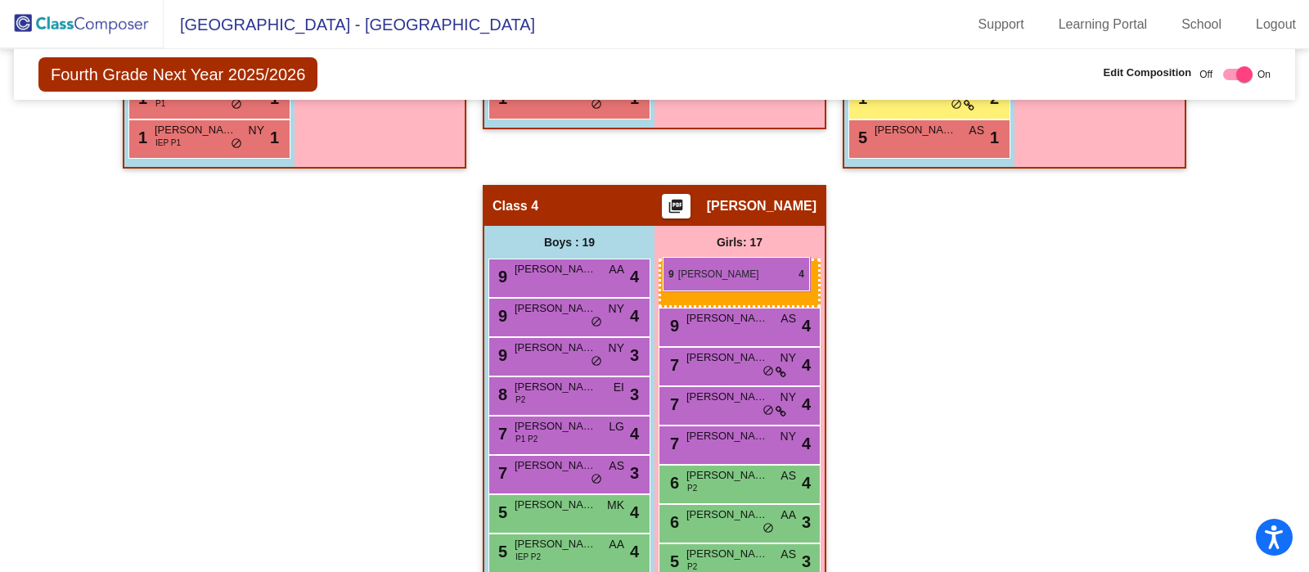
drag, startPoint x: 1071, startPoint y: 405, endPoint x: 663, endPoint y: 257, distance: 433.7
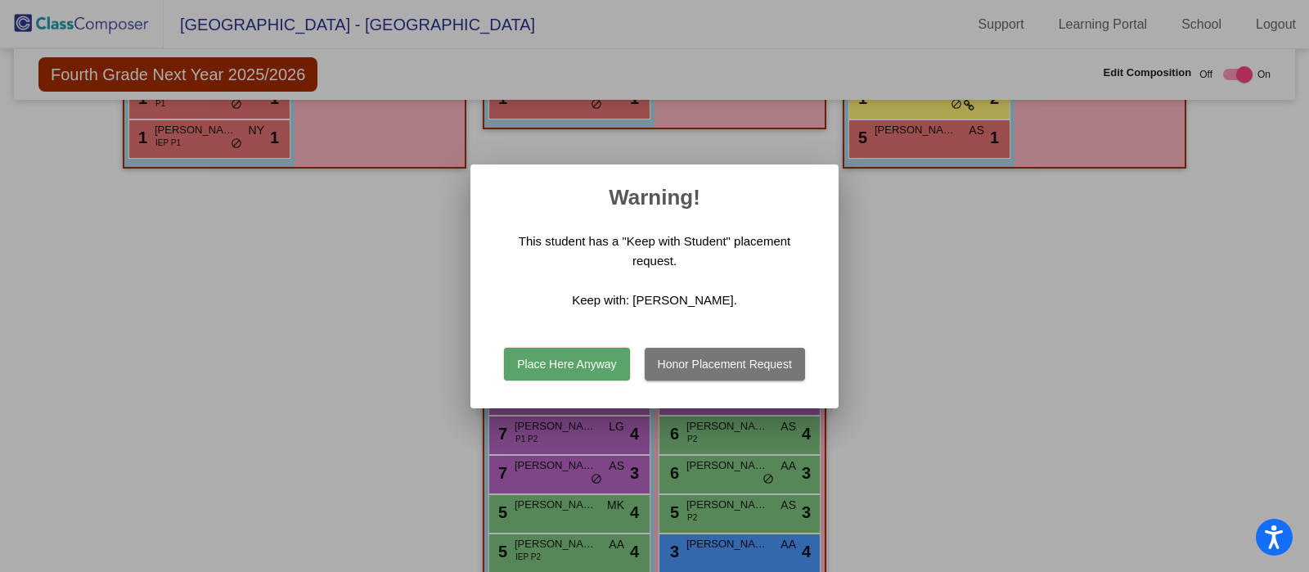
click at [600, 354] on button "Place Here Anyway" at bounding box center [566, 364] width 125 height 33
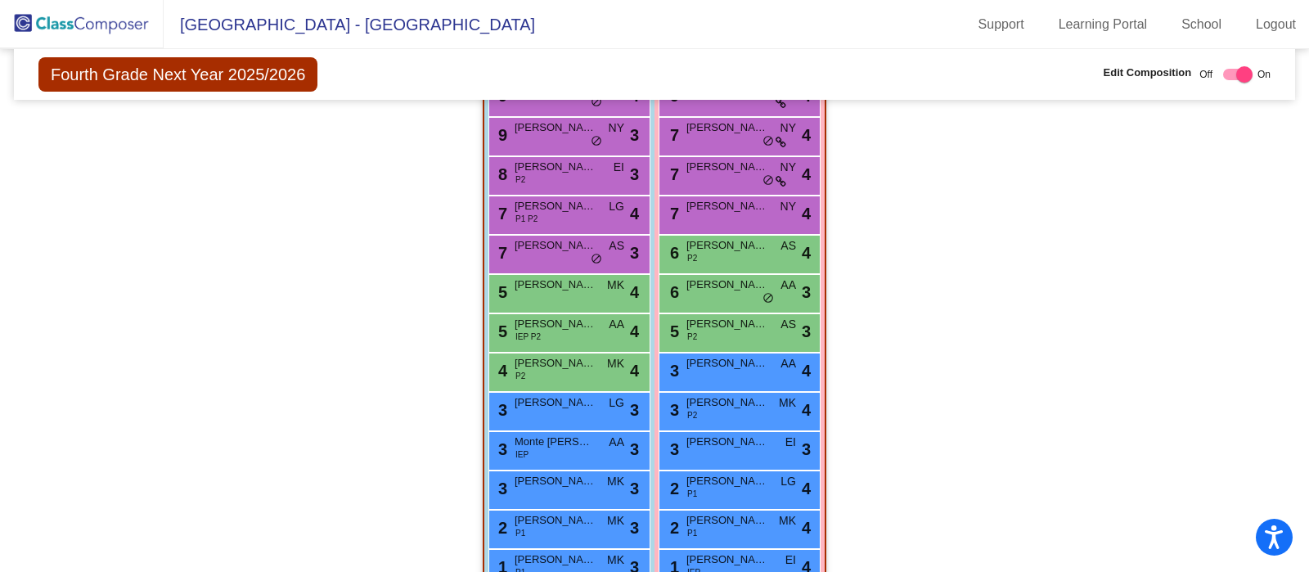
scroll to position [1331, 0]
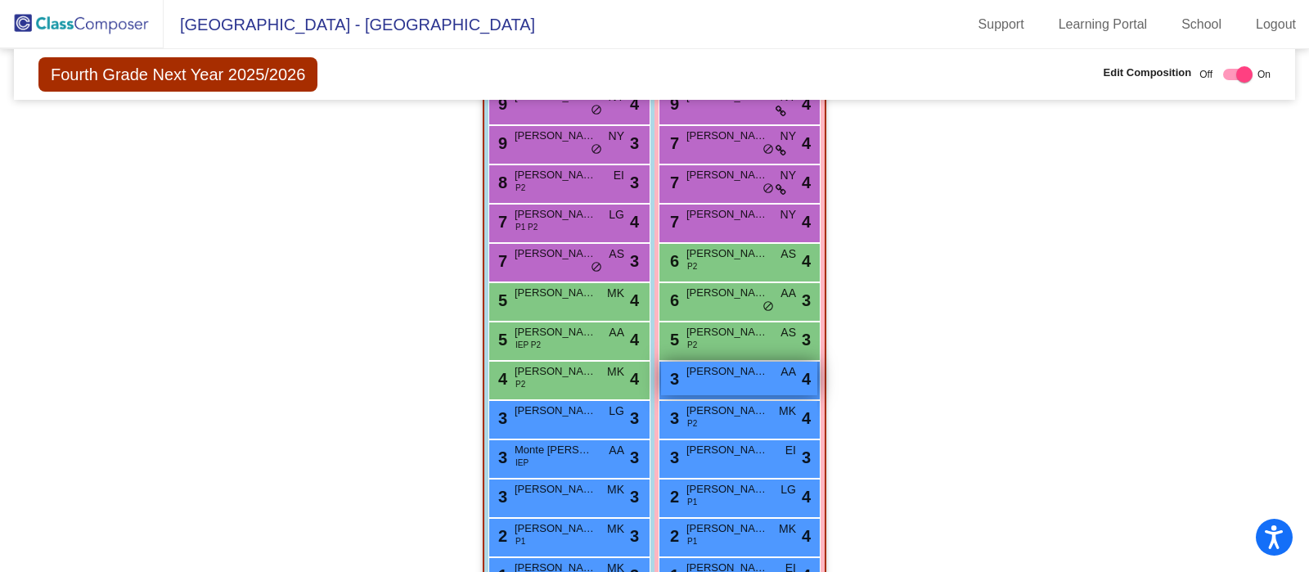
click at [751, 372] on span "[PERSON_NAME]" at bounding box center [728, 371] width 82 height 16
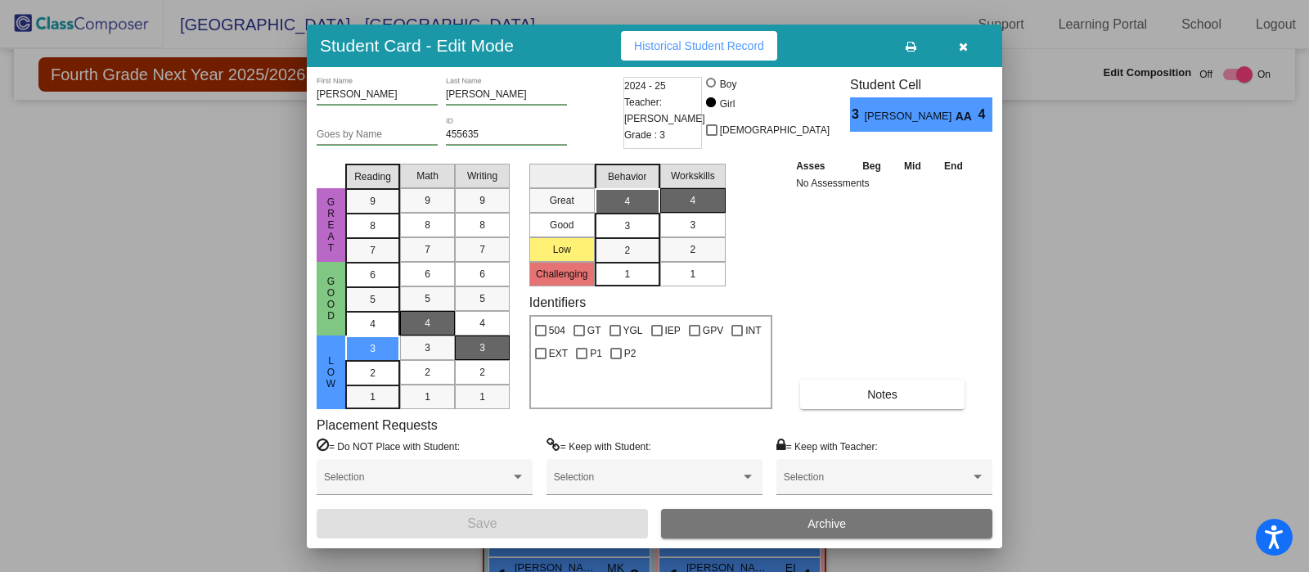
click at [964, 42] on icon "button" at bounding box center [963, 46] width 9 height 11
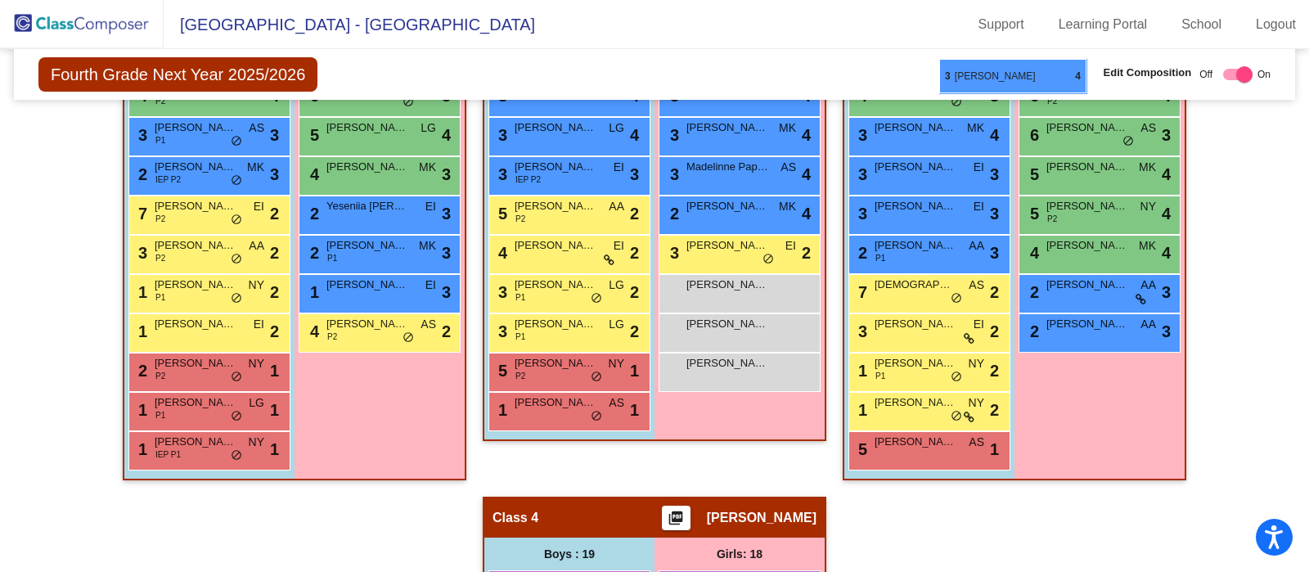
scroll to position [801, 0]
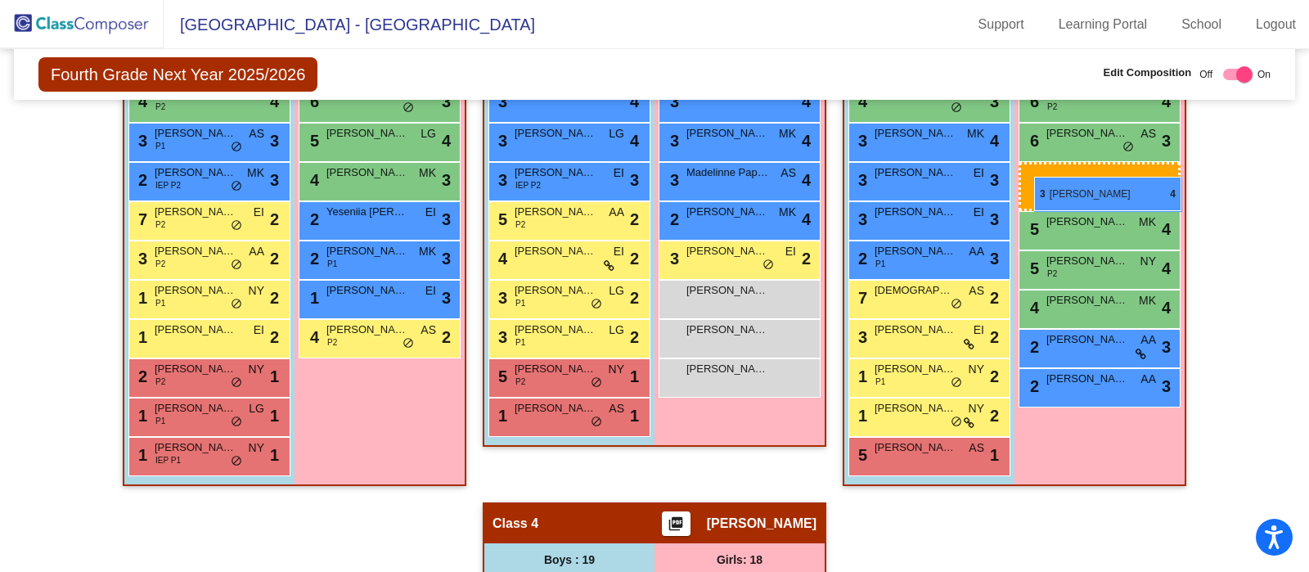
drag, startPoint x: 740, startPoint y: 374, endPoint x: 1035, endPoint y: 177, distance: 354.6
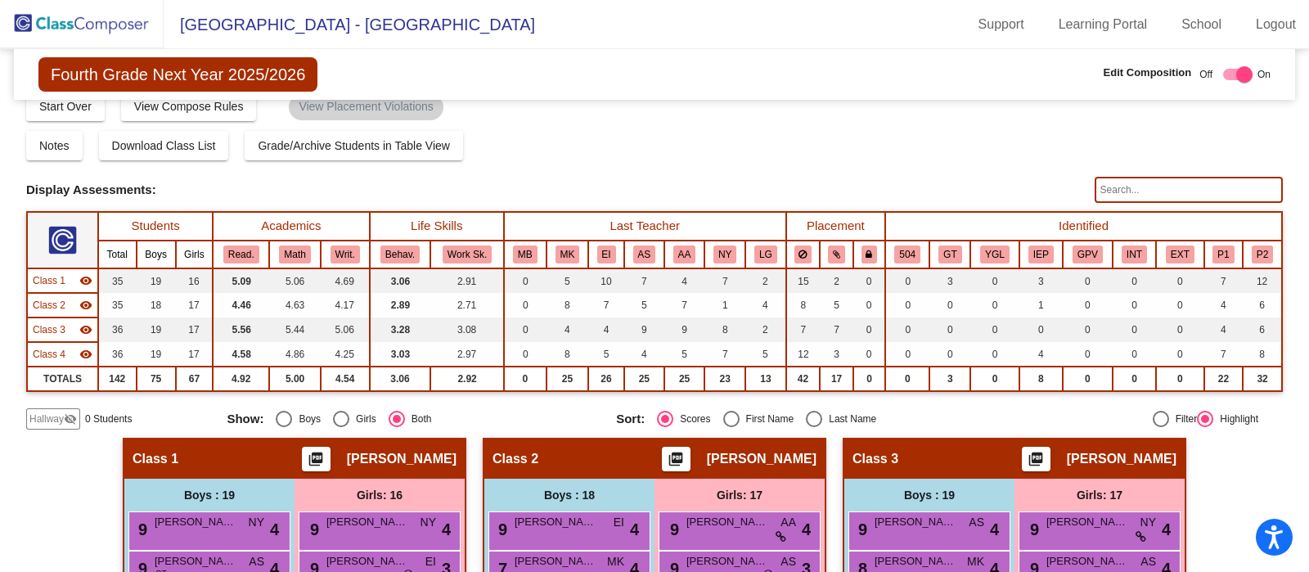
scroll to position [0, 0]
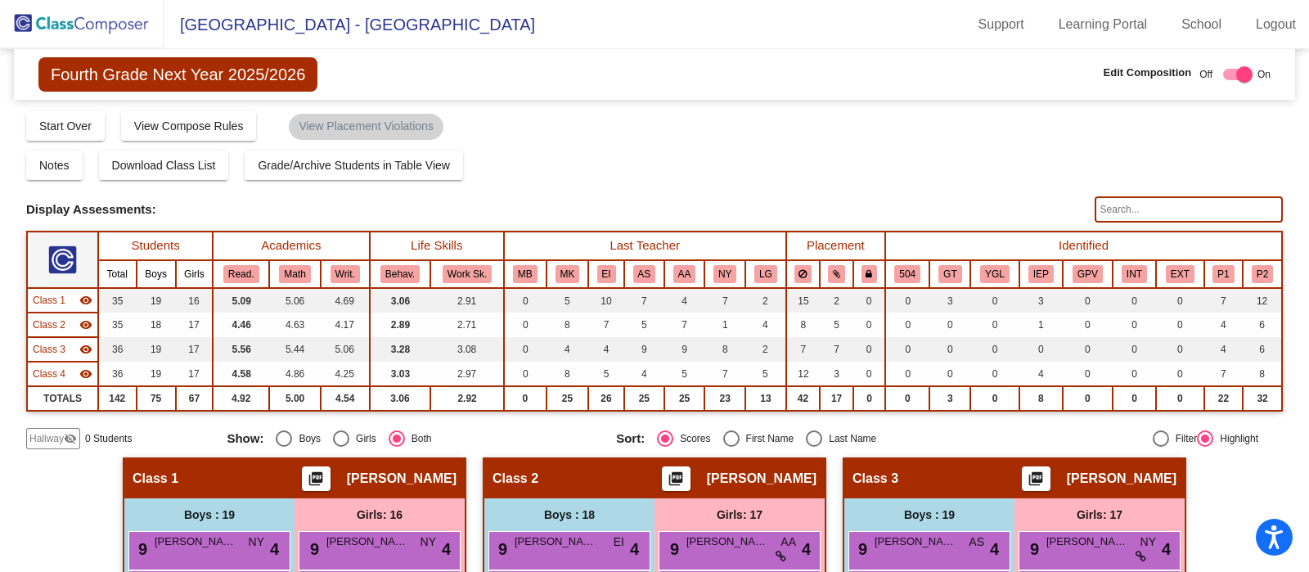
click at [106, 29] on img at bounding box center [82, 24] width 164 height 48
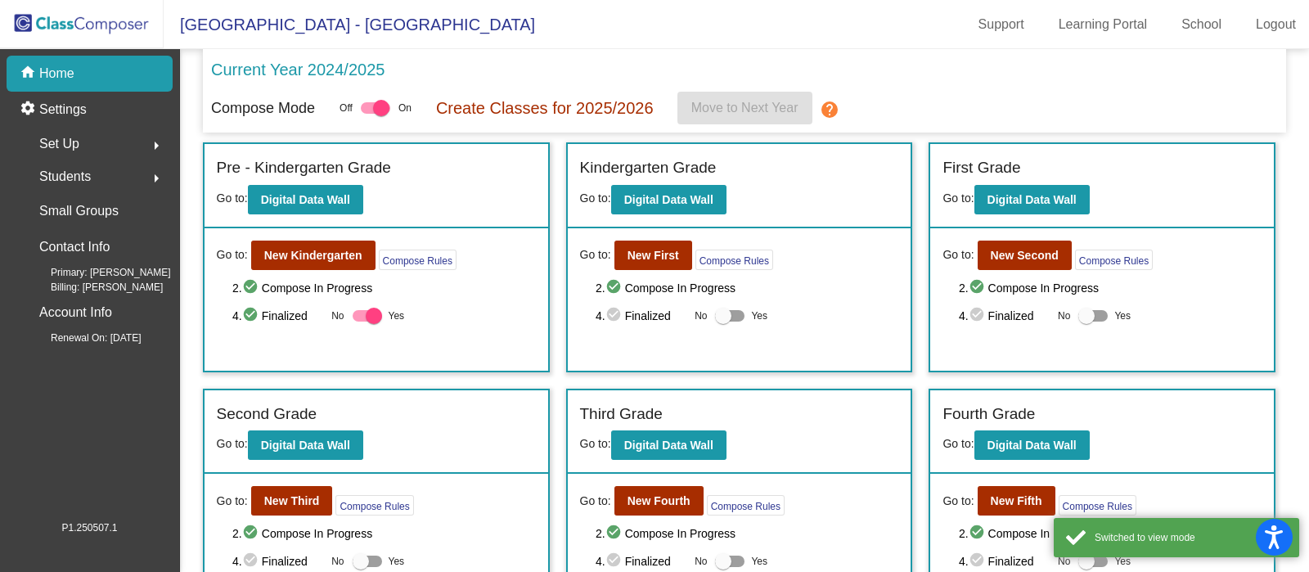
scroll to position [146, 0]
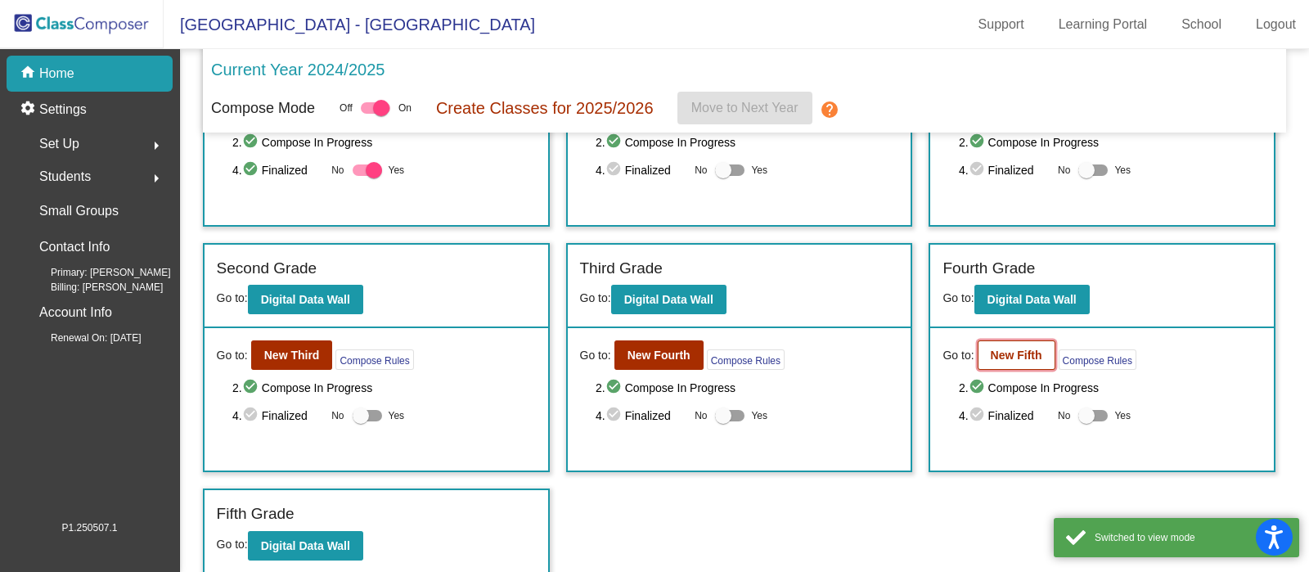
click at [1032, 355] on b "New Fifth" at bounding box center [1017, 355] width 52 height 13
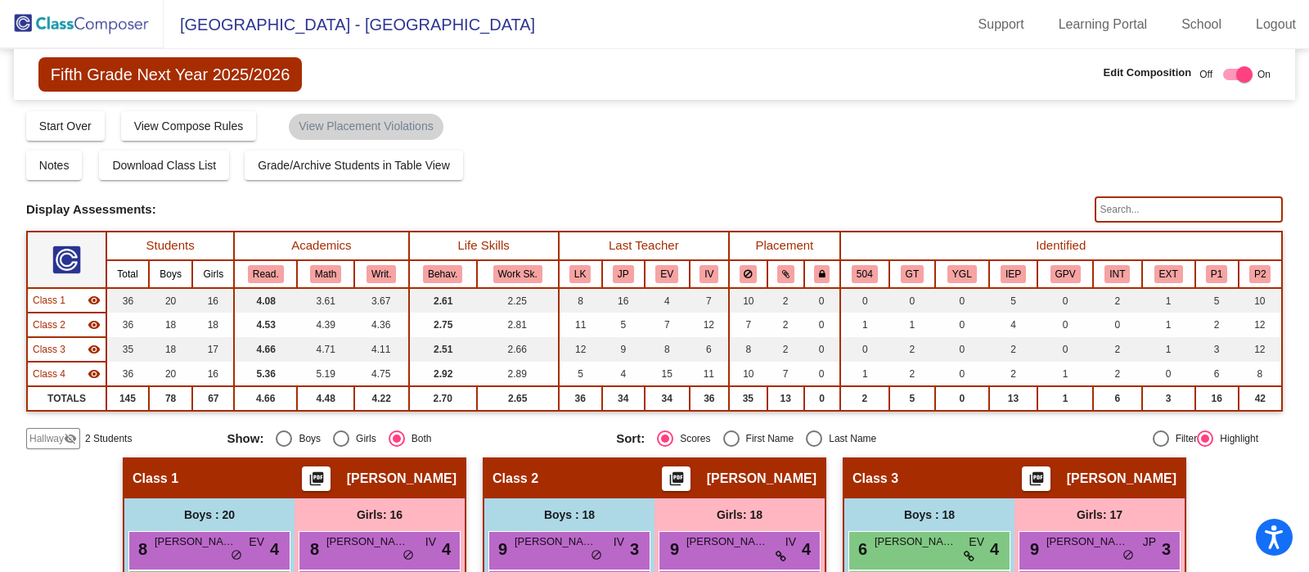
click at [1191, 209] on input "text" at bounding box center [1189, 209] width 188 height 26
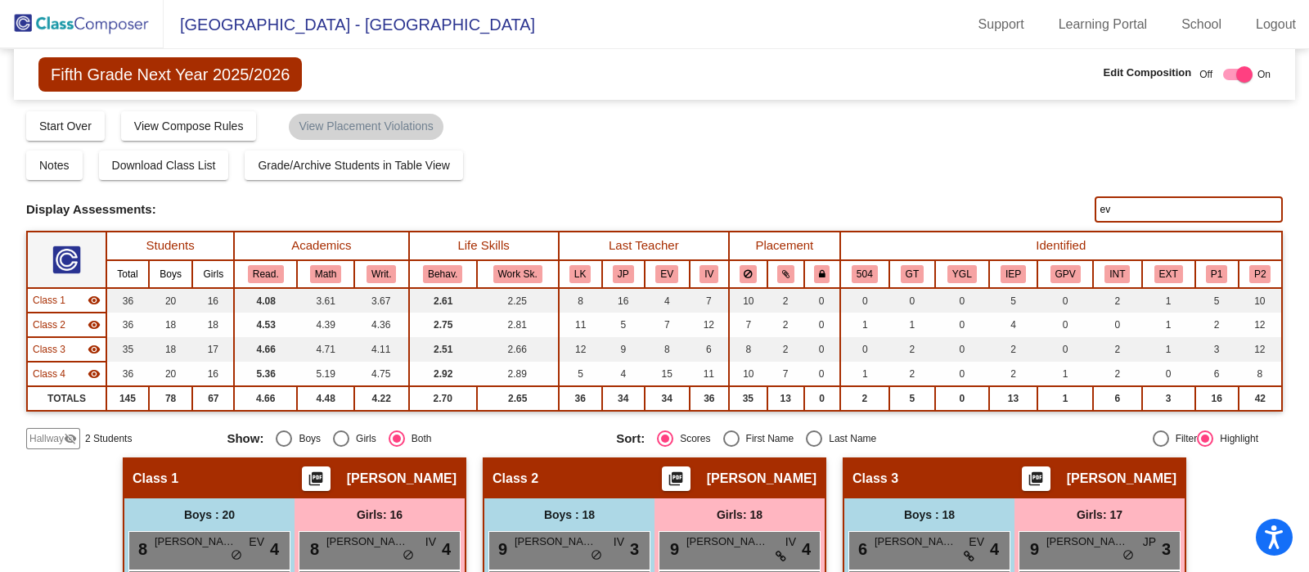
type input "e"
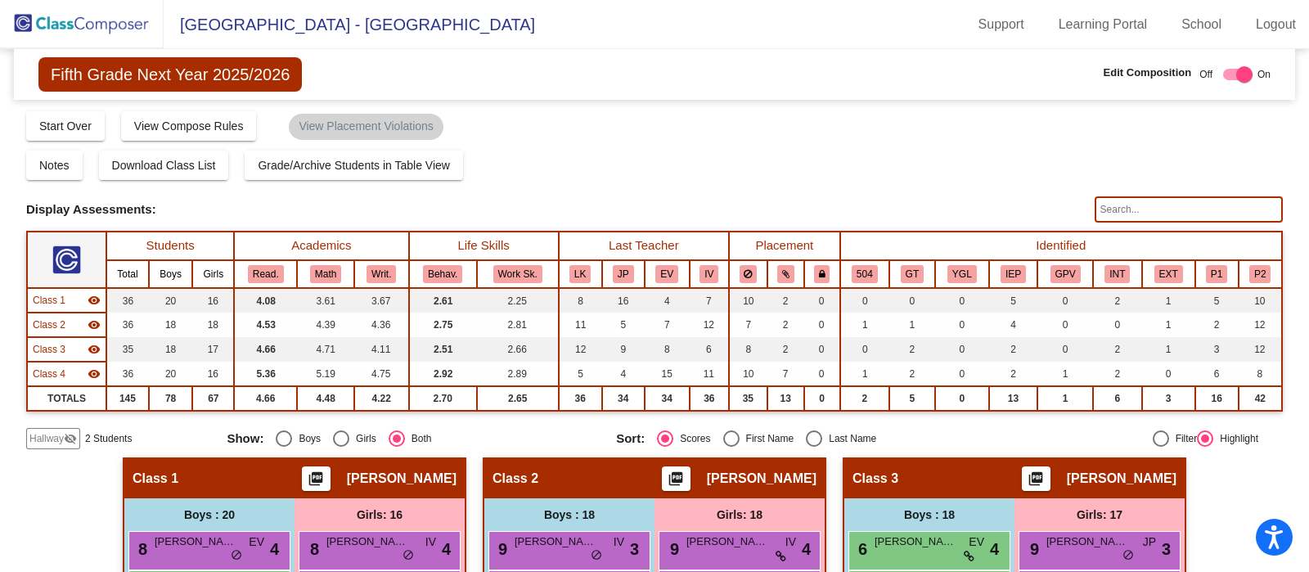
click at [105, 23] on img at bounding box center [82, 24] width 164 height 48
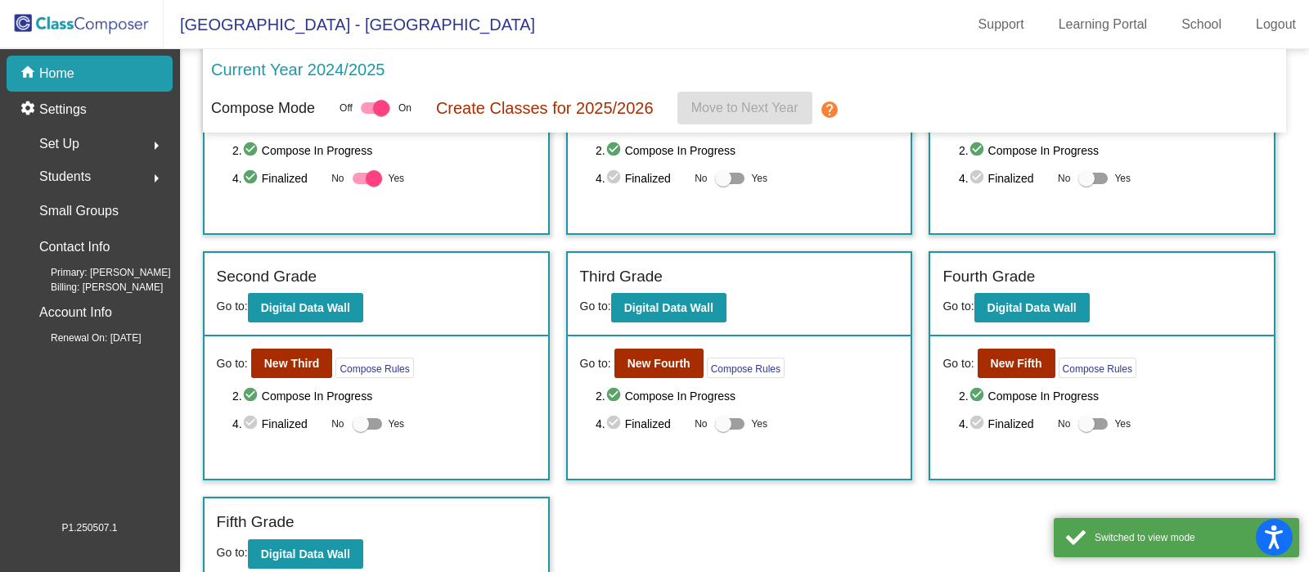
scroll to position [140, 0]
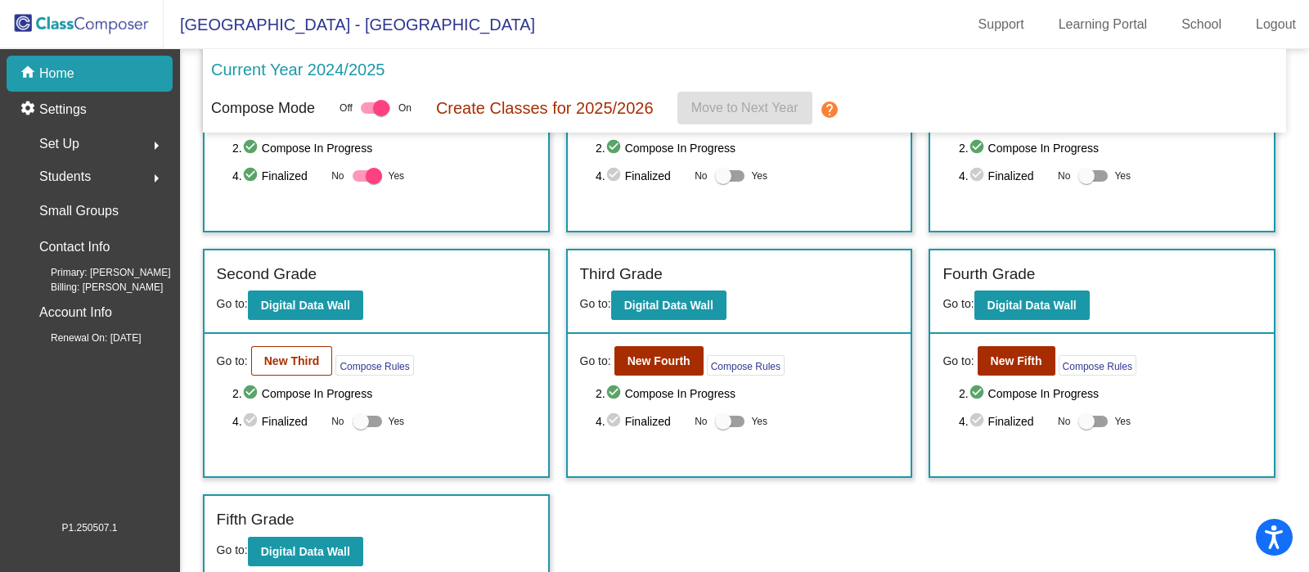
click at [282, 358] on b "New Third" at bounding box center [292, 360] width 56 height 13
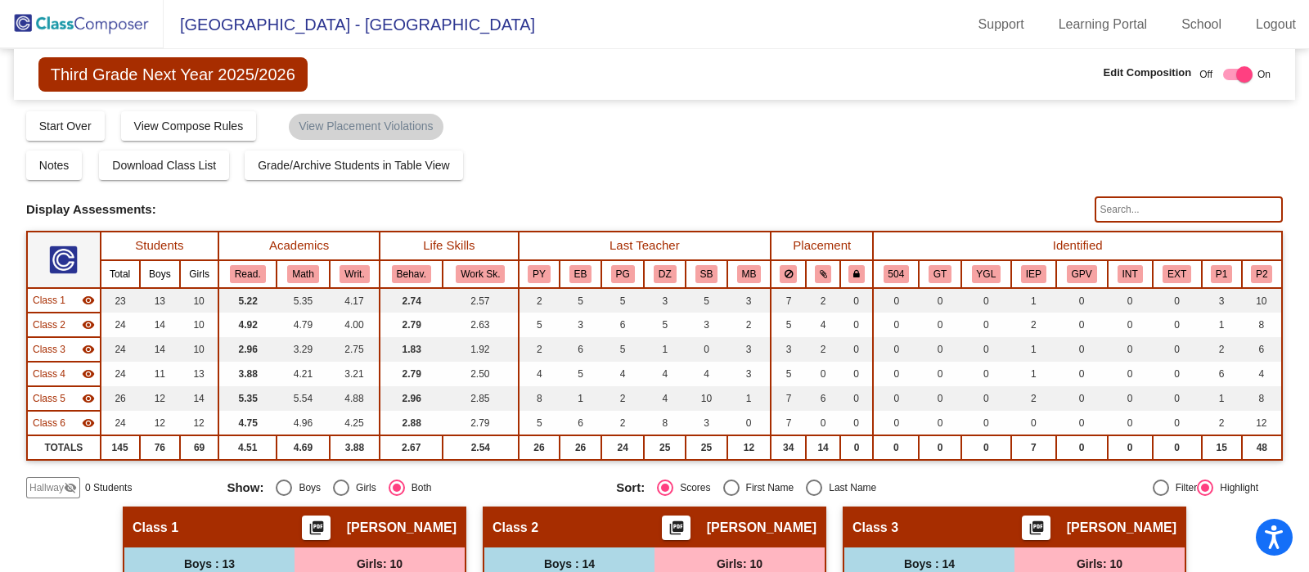
click at [1188, 208] on input "text" at bounding box center [1189, 209] width 188 height 26
click at [1202, 205] on input "mark" at bounding box center [1189, 209] width 188 height 26
type input "m"
